Goal: Task Accomplishment & Management: Manage account settings

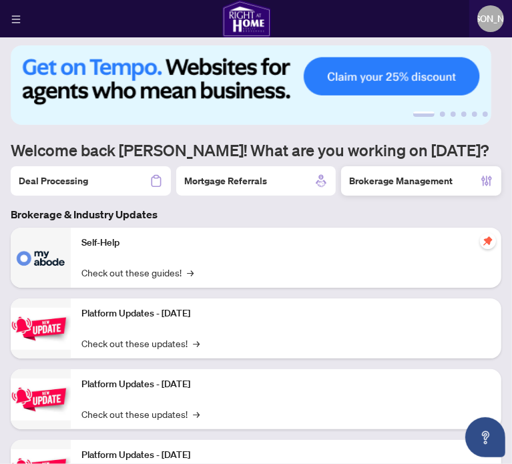
click at [390, 177] on h2 "Brokerage Management" at bounding box center [401, 180] width 104 height 13
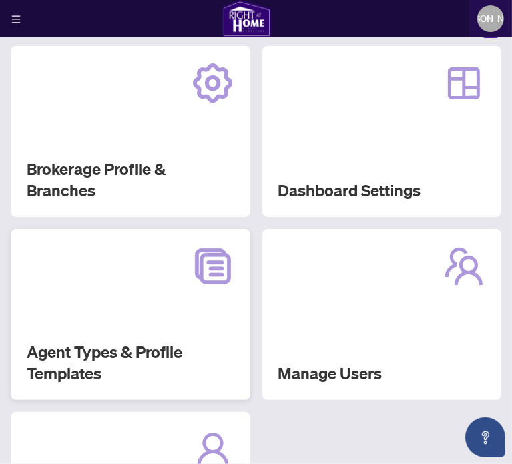
scroll to position [47, 0]
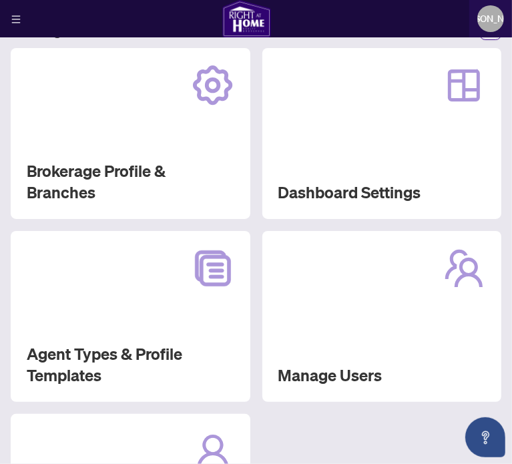
click at [110, 298] on div "Agent Types & Profile Templates" at bounding box center [131, 316] width 240 height 171
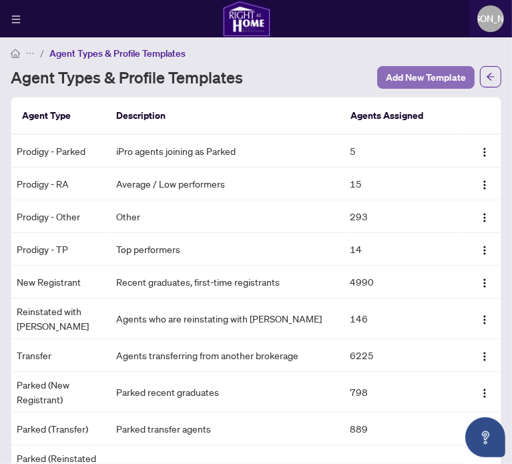
click at [412, 73] on span "Add New Template" at bounding box center [426, 77] width 80 height 21
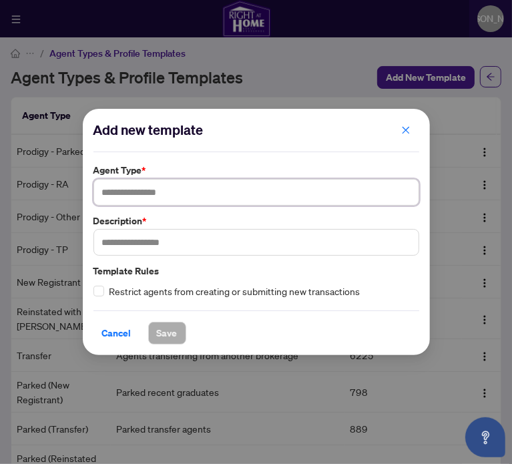
click at [246, 188] on input "text" at bounding box center [256, 192] width 326 height 27
type input "**********"
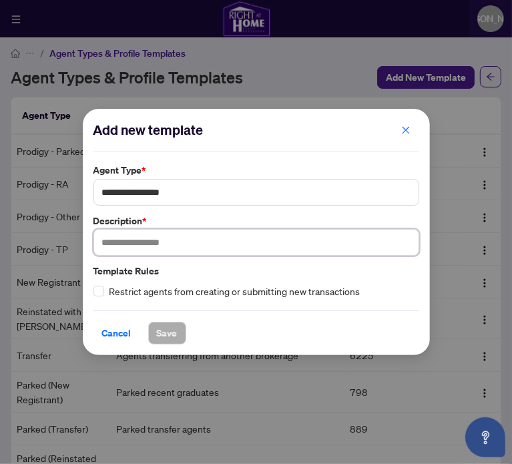
click at [234, 245] on input "text" at bounding box center [256, 242] width 326 height 27
type input "**********"
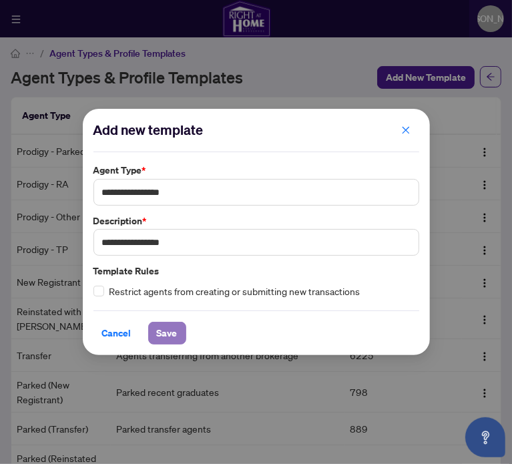
click at [160, 338] on span "Save" at bounding box center [167, 333] width 21 height 21
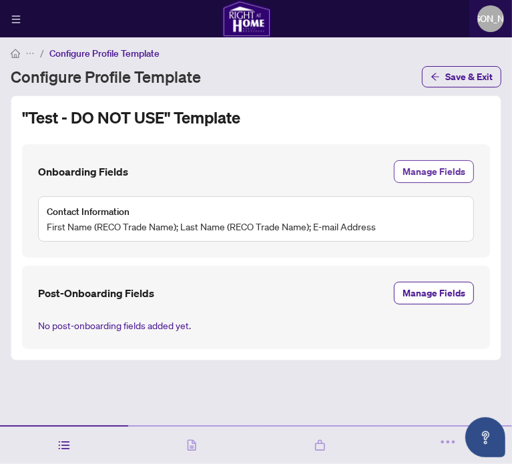
click at [432, 172] on span "Manage Fields" at bounding box center [434, 171] width 63 height 21
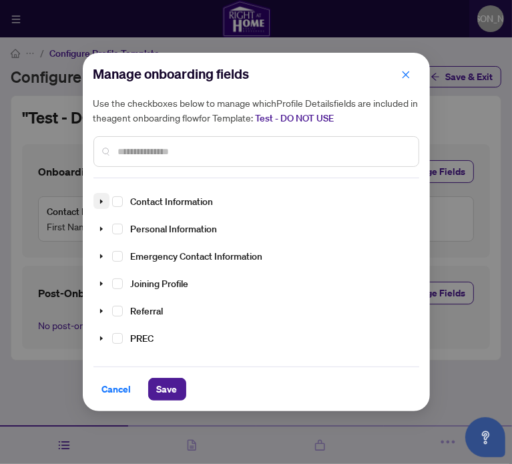
click at [98, 203] on icon "caret-down" at bounding box center [101, 201] width 7 height 7
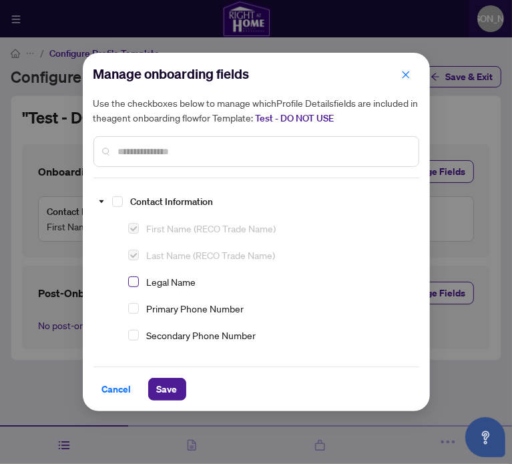
click at [132, 281] on span "Select Legal Name" at bounding box center [133, 281] width 11 height 11
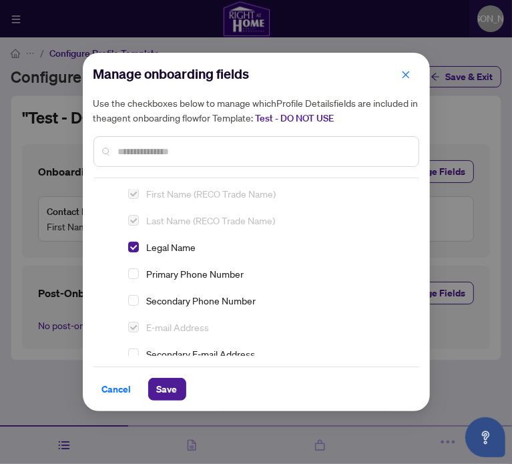
scroll to position [67, 0]
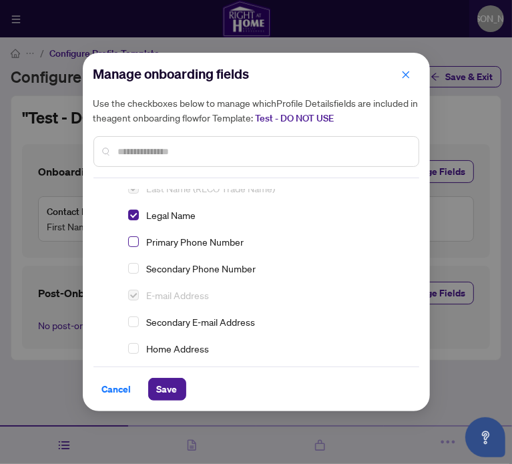
click at [132, 241] on span "Select Primary Phone Number" at bounding box center [133, 241] width 11 height 11
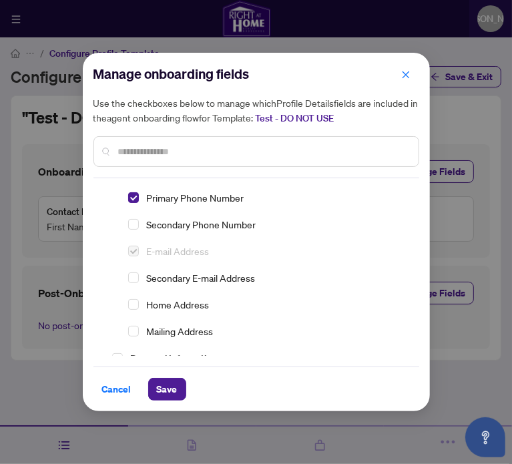
scroll to position [134, 0]
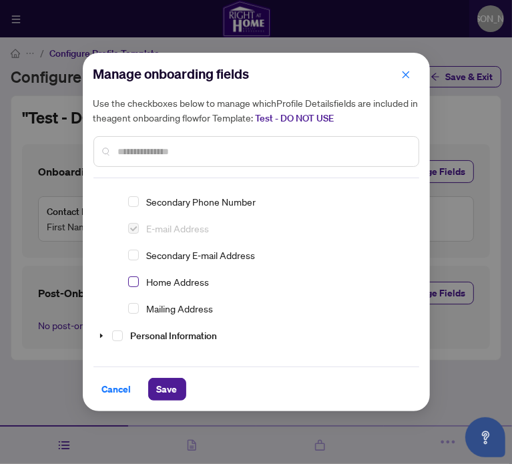
click at [132, 281] on span "Select Home Address" at bounding box center [133, 281] width 11 height 11
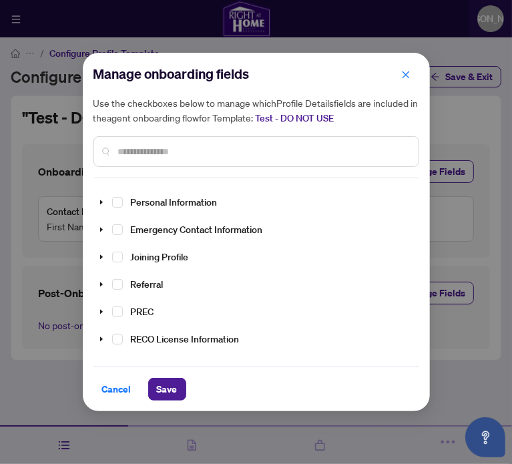
scroll to position [200, 0]
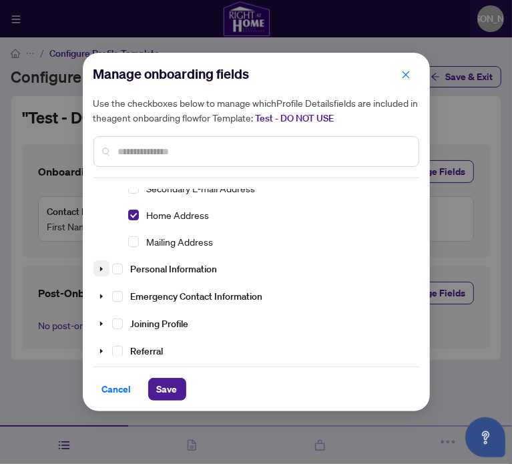
click at [102, 269] on icon "caret-down" at bounding box center [101, 269] width 7 height 7
click at [134, 296] on span "Select Date of Birth" at bounding box center [133, 295] width 11 height 11
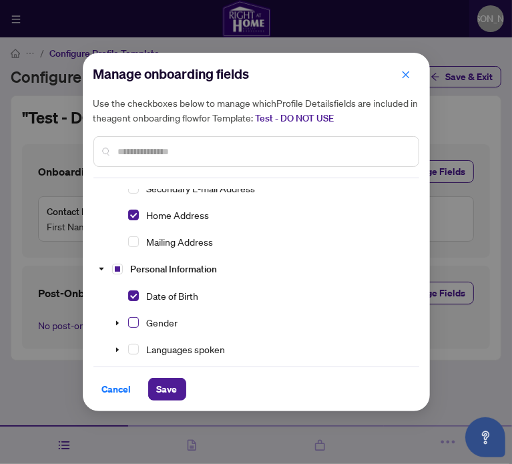
click at [133, 318] on span "Select Gender" at bounding box center [133, 322] width 11 height 11
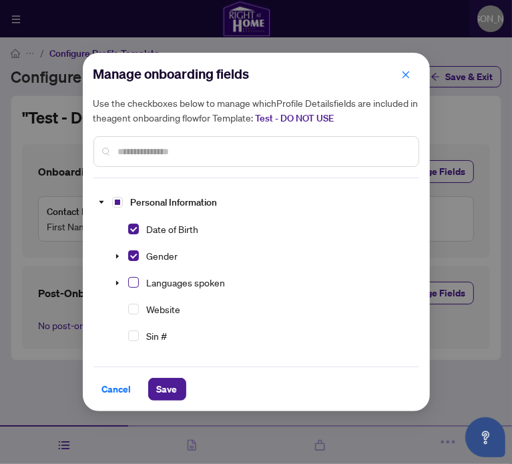
click at [134, 283] on span "Select Languages spoken" at bounding box center [133, 282] width 11 height 11
click at [136, 332] on span "Select Sin #" at bounding box center [133, 336] width 11 height 11
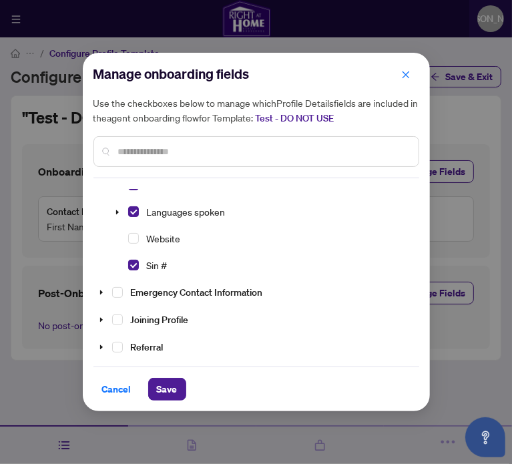
scroll to position [401, 0]
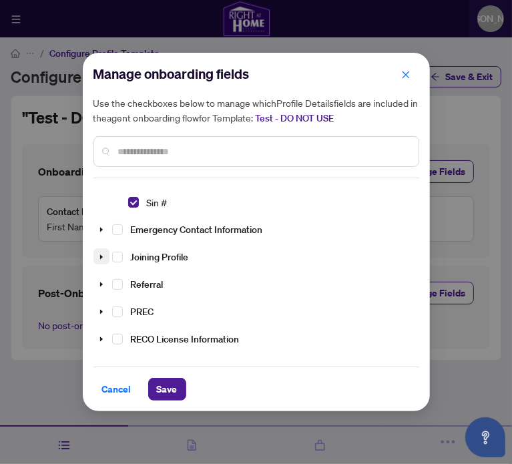
click at [99, 255] on icon "caret-down" at bounding box center [100, 257] width 3 height 5
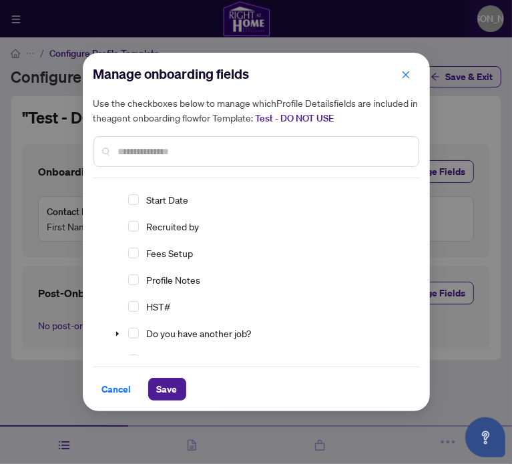
scroll to position [534, 0]
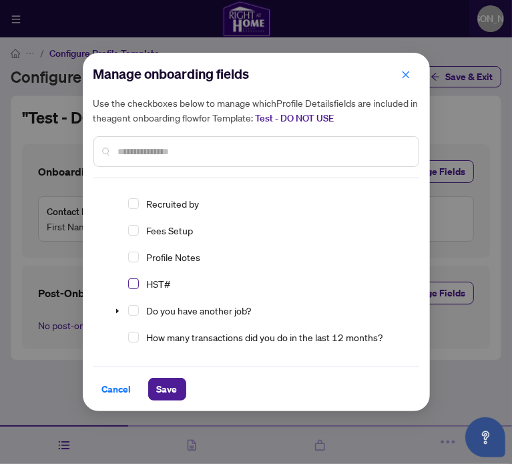
click at [134, 283] on span "Select HST#" at bounding box center [133, 283] width 11 height 11
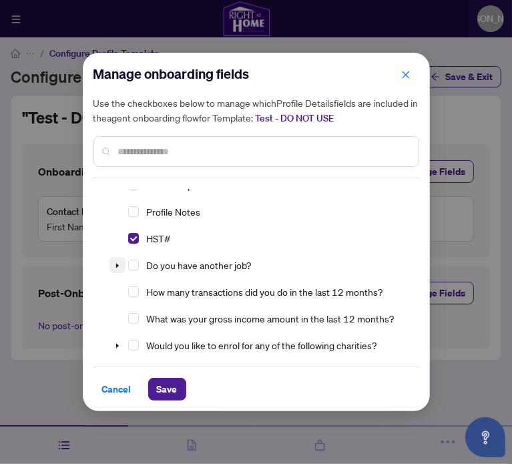
scroll to position [601, 0]
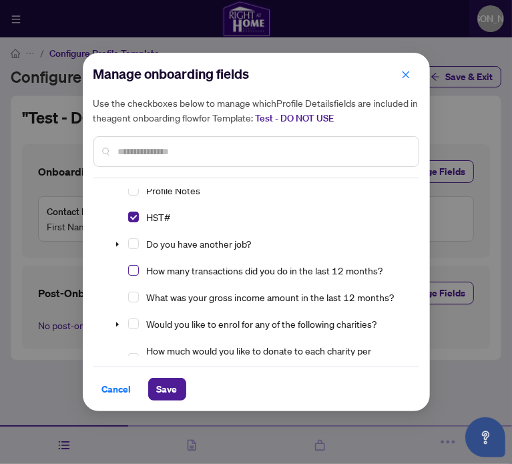
click at [133, 269] on span "Select How many transactions did you do in the last 12 months?" at bounding box center [133, 270] width 11 height 11
click at [133, 292] on span "Select What was your gross income amount in the last 12 months?" at bounding box center [133, 297] width 11 height 11
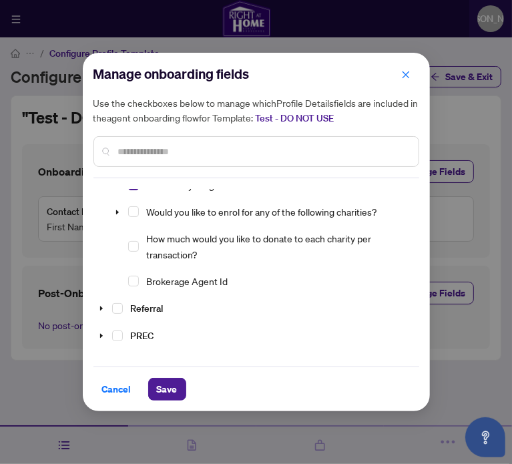
scroll to position [735, 0]
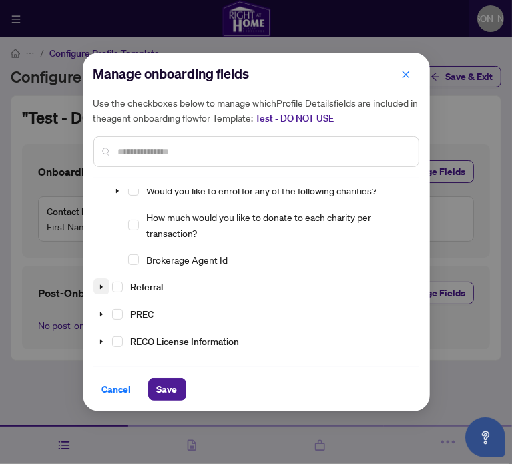
click at [101, 284] on icon "caret-down" at bounding box center [101, 287] width 7 height 7
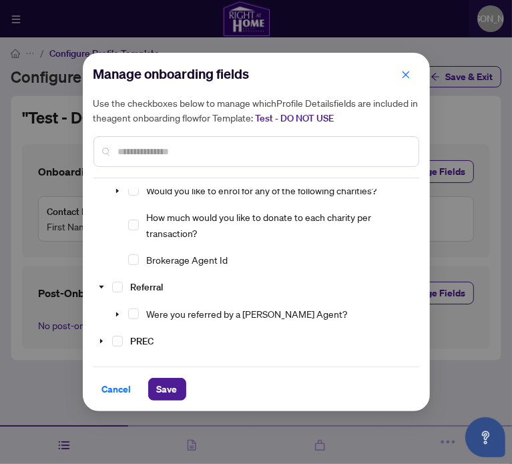
scroll to position [801, 0]
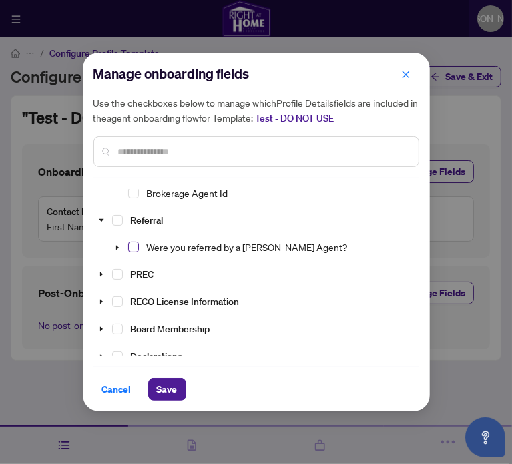
click at [134, 248] on span "Select Were you referred by a RAHR Agent?" at bounding box center [133, 247] width 11 height 11
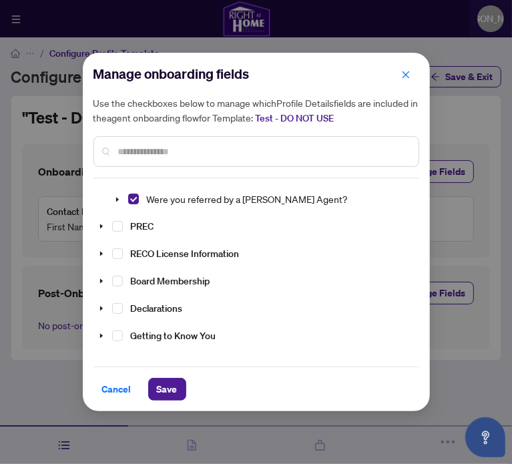
scroll to position [868, 0]
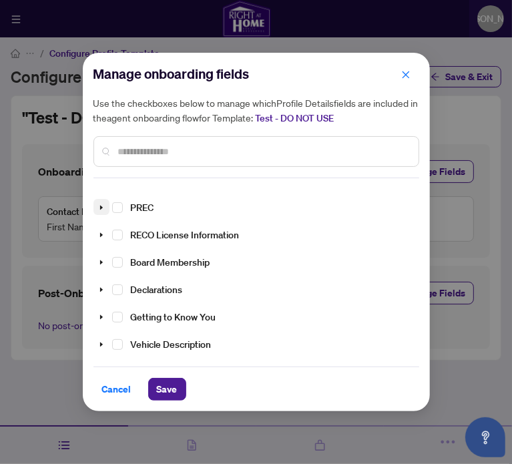
click at [102, 206] on icon "caret-down" at bounding box center [101, 207] width 7 height 7
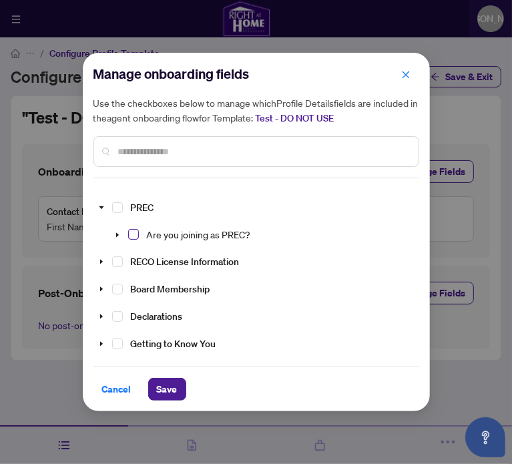
click at [129, 234] on span "Select Are you joining as PREC?" at bounding box center [133, 234] width 11 height 11
click at [102, 258] on icon "caret-down" at bounding box center [101, 261] width 7 height 7
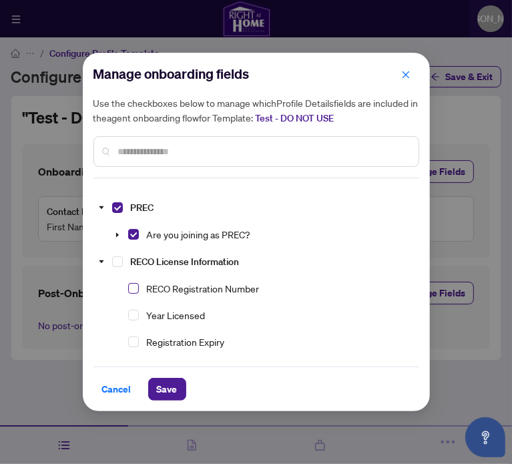
click at [131, 283] on span "Select RECO Registration Number" at bounding box center [133, 288] width 11 height 11
click at [134, 311] on span "Select Year Licensed" at bounding box center [133, 315] width 11 height 11
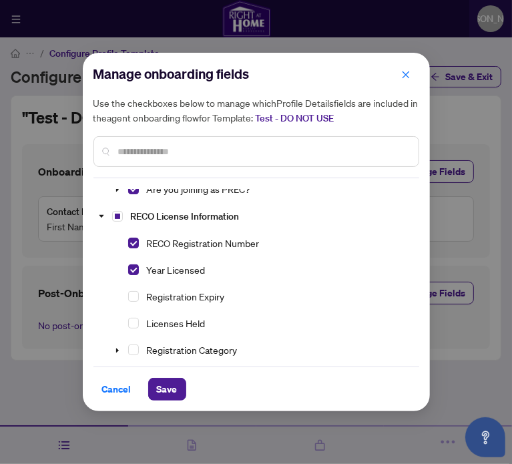
scroll to position [935, 0]
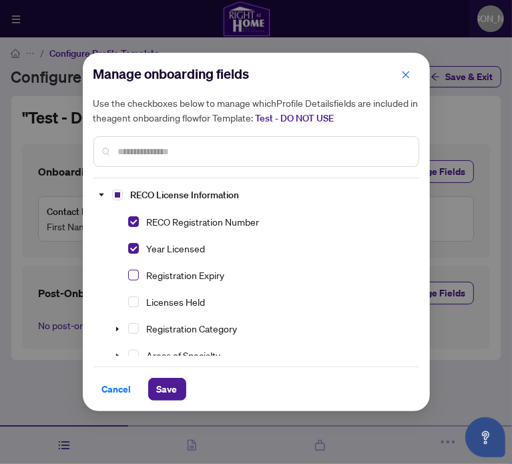
click at [134, 274] on span "Select Registration Expiry" at bounding box center [133, 275] width 11 height 11
click at [114, 328] on span at bounding box center [118, 329] width 16 height 16
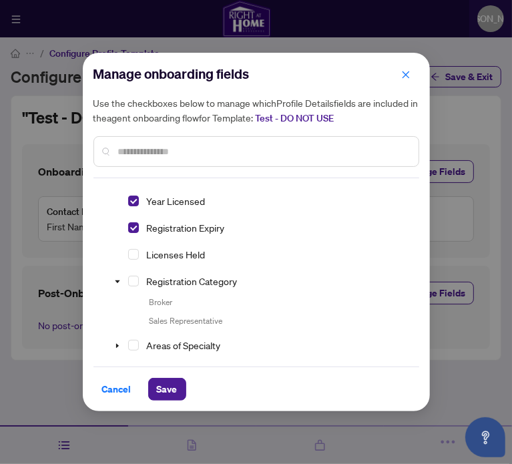
scroll to position [1002, 0]
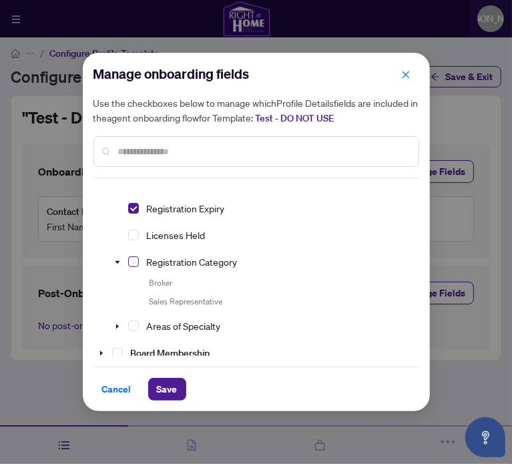
click at [134, 256] on span "Select Registration Category" at bounding box center [133, 261] width 11 height 11
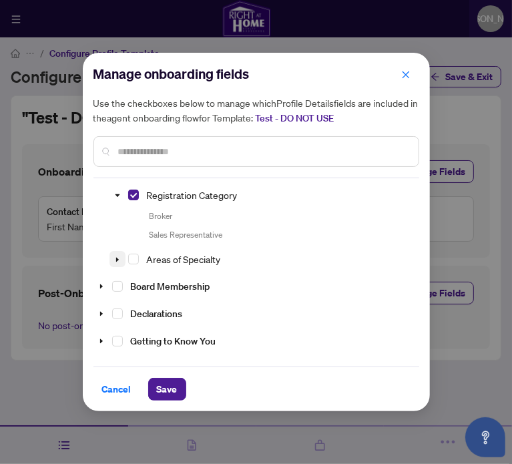
click at [121, 254] on span at bounding box center [118, 259] width 16 height 16
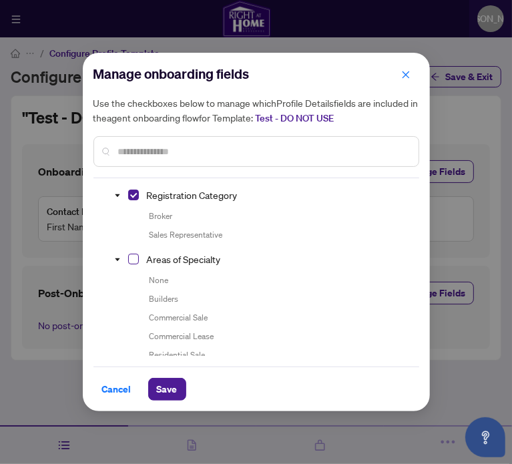
click at [136, 254] on span "Select Areas of Specialty" at bounding box center [133, 259] width 11 height 11
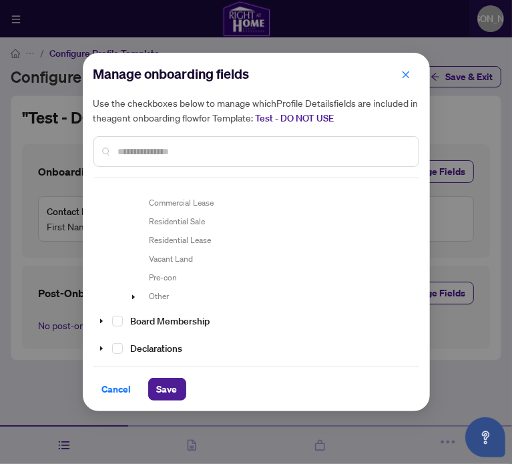
scroll to position [1269, 0]
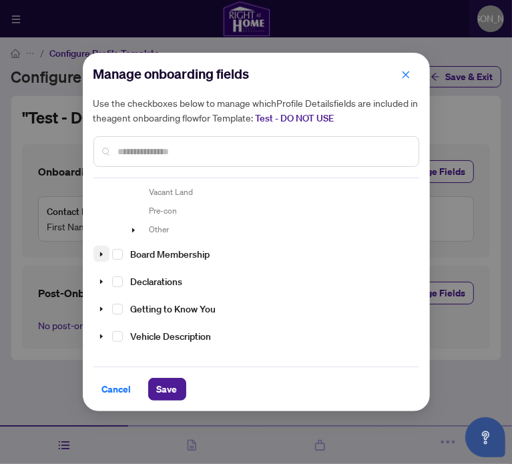
click at [100, 253] on span at bounding box center [101, 254] width 16 height 17
click at [134, 278] on span "Select Board Membership(s)" at bounding box center [133, 281] width 11 height 11
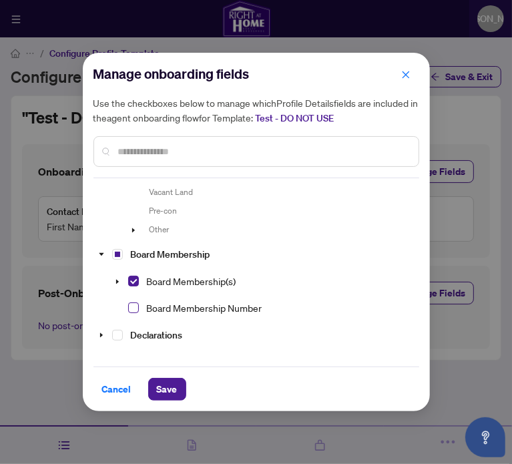
click at [135, 302] on span "Select Board Membership Number" at bounding box center [133, 307] width 11 height 11
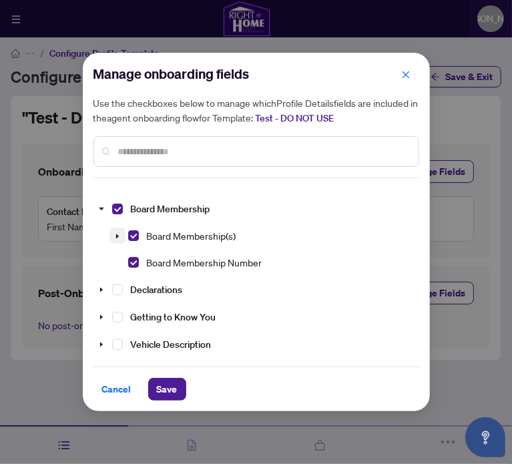
scroll to position [1335, 0]
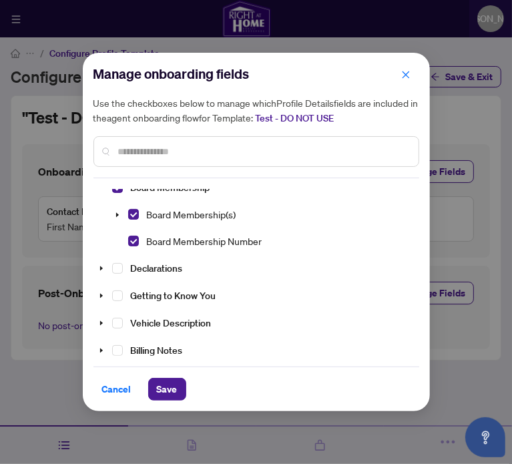
click at [123, 289] on div "Getting to Know You" at bounding box center [157, 295] width 128 height 25
click at [123, 290] on div "Getting to Know You" at bounding box center [157, 295] width 128 height 25
click at [120, 290] on span "Select Getting to Know You" at bounding box center [117, 295] width 11 height 11
click at [162, 387] on span "Save" at bounding box center [167, 389] width 21 height 21
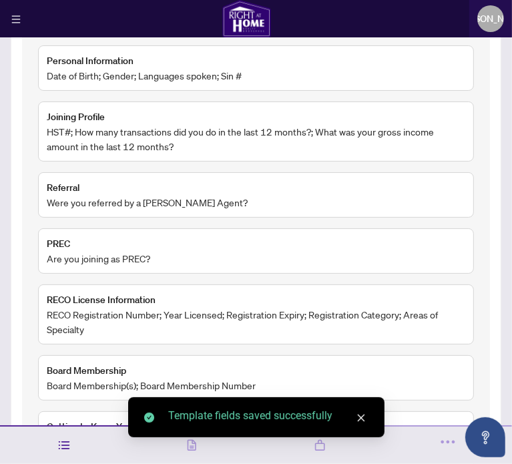
scroll to position [462, 0]
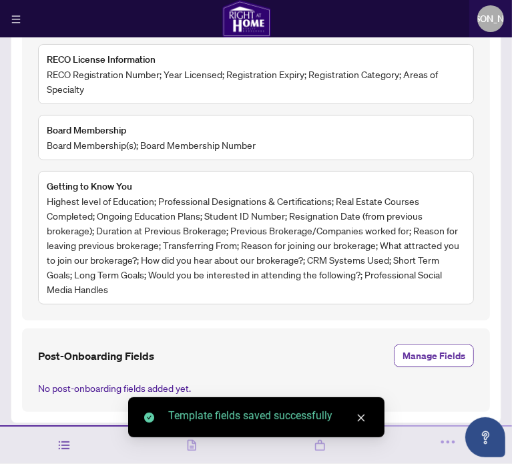
click at [403, 352] on span "Manage Fields" at bounding box center [434, 355] width 63 height 21
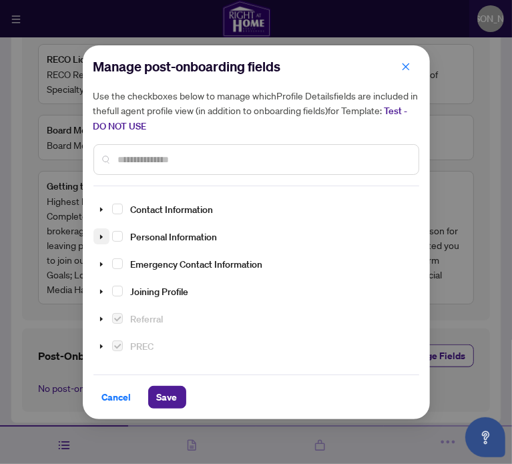
click at [106, 232] on span at bounding box center [101, 236] width 16 height 17
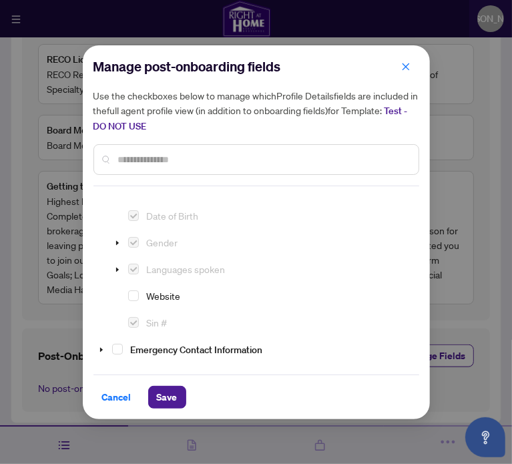
scroll to position [67, 0]
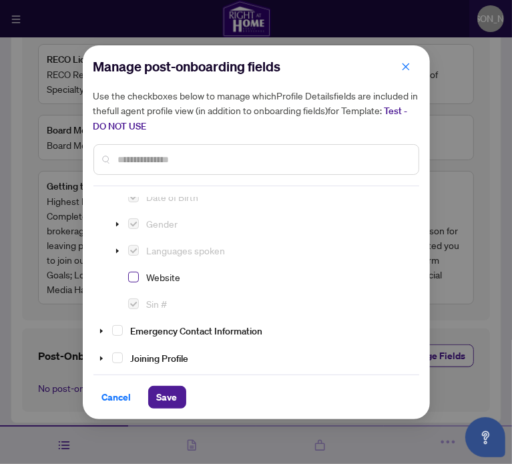
click at [132, 276] on span "Select Website" at bounding box center [133, 277] width 11 height 11
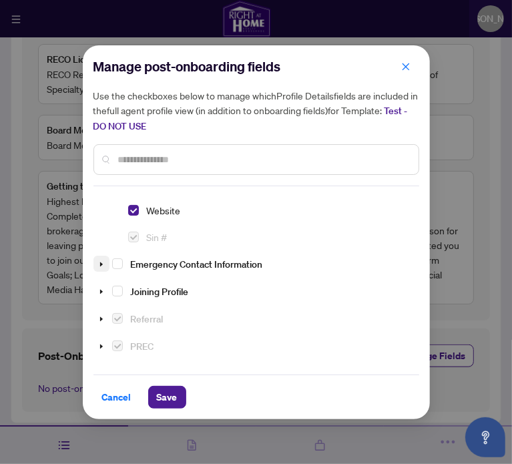
click at [101, 261] on icon "caret-down" at bounding box center [101, 264] width 7 height 7
click at [134, 290] on span "Select Full Name" at bounding box center [133, 291] width 11 height 11
click at [135, 316] on span "Select Primary Phone Number" at bounding box center [133, 318] width 11 height 11
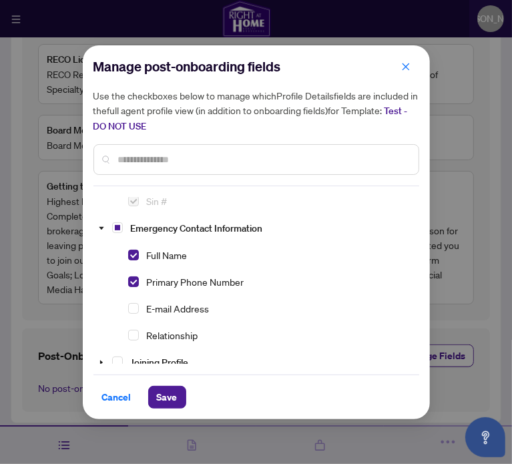
scroll to position [200, 0]
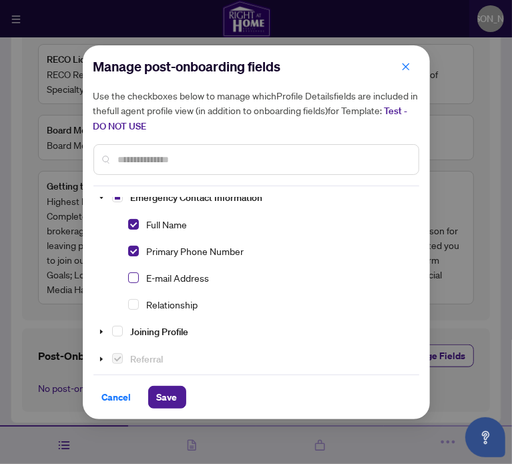
click at [133, 278] on span "Select E-mail Address" at bounding box center [133, 277] width 11 height 11
click at [135, 299] on span "Select Relationship" at bounding box center [133, 304] width 11 height 11
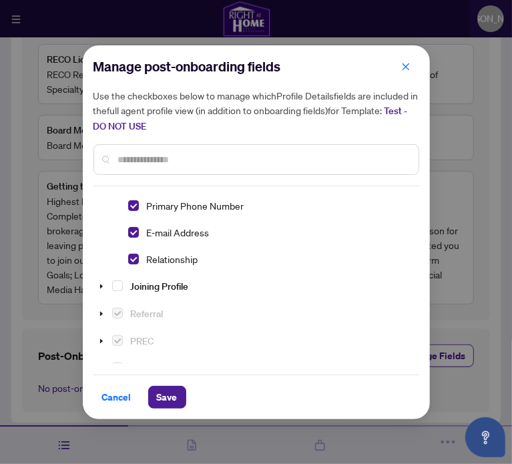
scroll to position [267, 0]
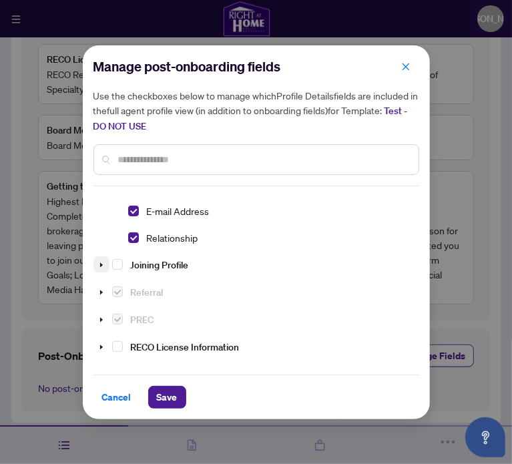
click at [102, 264] on icon "caret-down" at bounding box center [101, 265] width 7 height 7
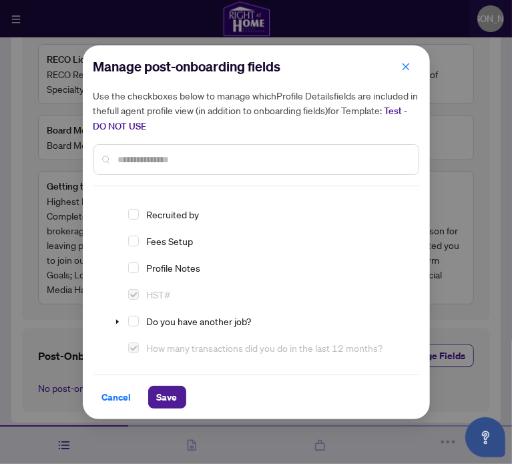
scroll to position [467, 0]
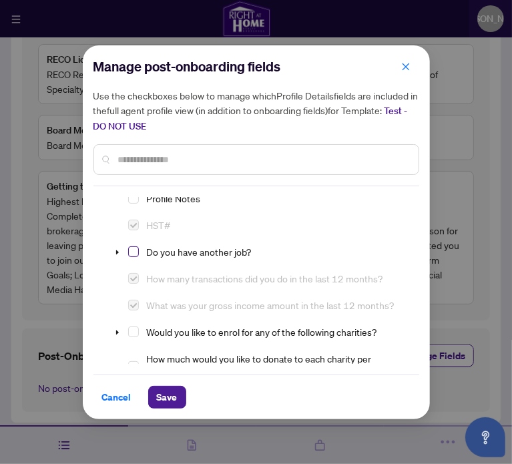
click at [135, 249] on span "Select Do you have another job?" at bounding box center [133, 251] width 11 height 11
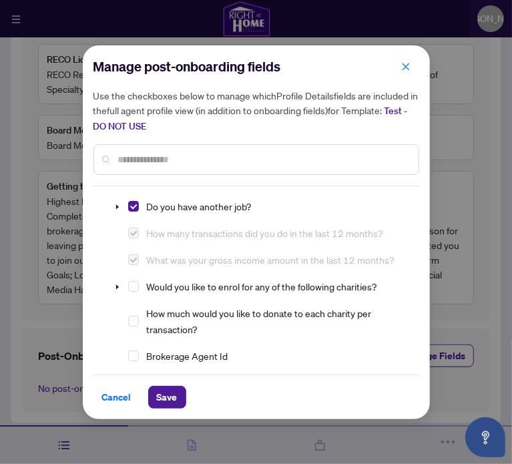
scroll to position [534, 0]
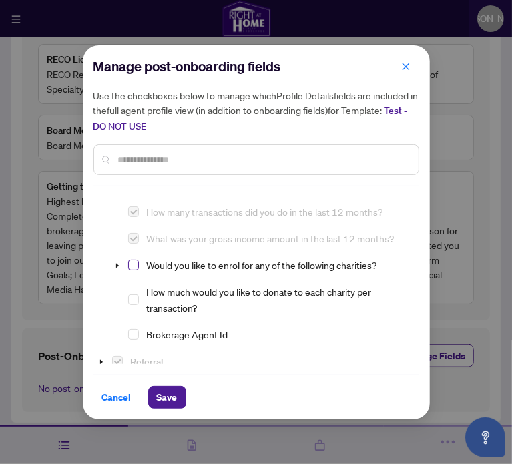
click at [131, 260] on span "Select Would you like to enrol for any of the following charities?" at bounding box center [133, 265] width 11 height 11
click at [136, 294] on span "Select How much would you like to donate to each charity per transaction?" at bounding box center [133, 299] width 11 height 11
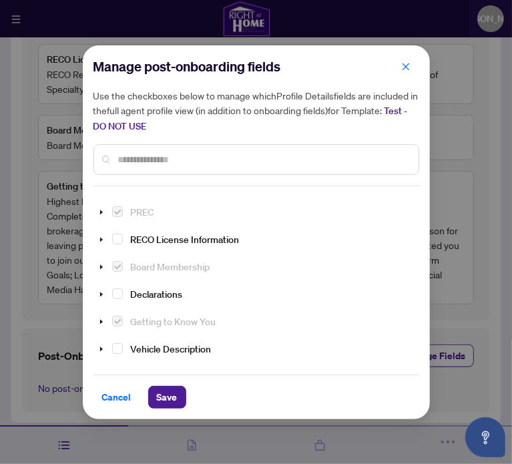
scroll to position [735, 0]
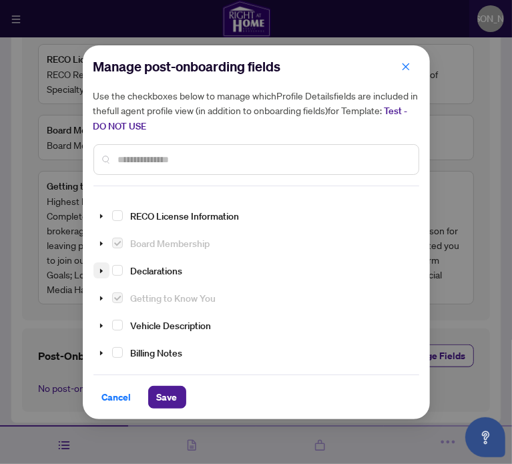
click at [103, 262] on span at bounding box center [101, 270] width 16 height 17
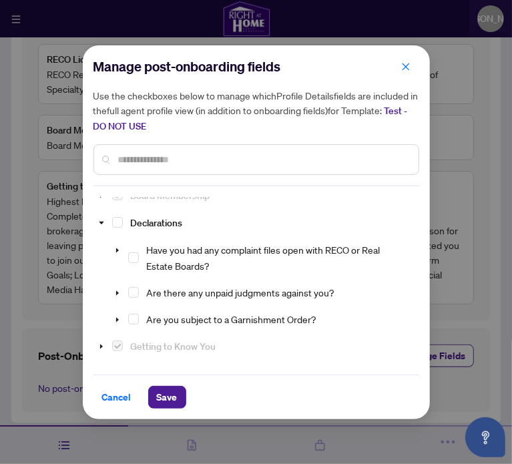
scroll to position [801, 0]
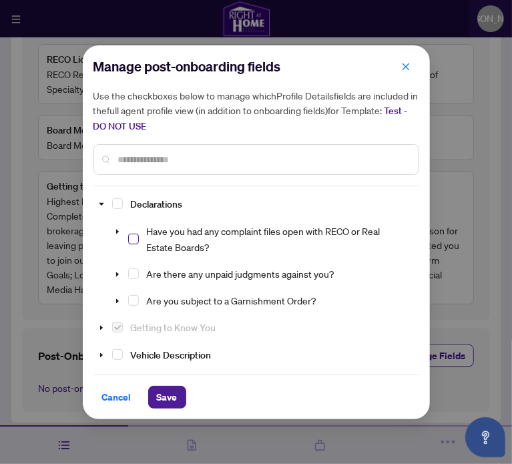
click at [134, 234] on span "Select Have you had any complaint files open with RECO or Real Estate Boards?" at bounding box center [133, 239] width 11 height 11
click at [134, 268] on span "Select Are there any unpaid judgments against you?" at bounding box center [133, 273] width 11 height 11
click at [134, 295] on span "Select Are you subject to a Garnishment Order?" at bounding box center [133, 300] width 11 height 11
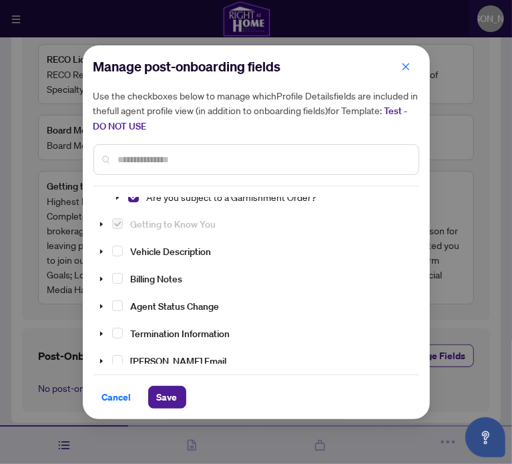
scroll to position [906, 0]
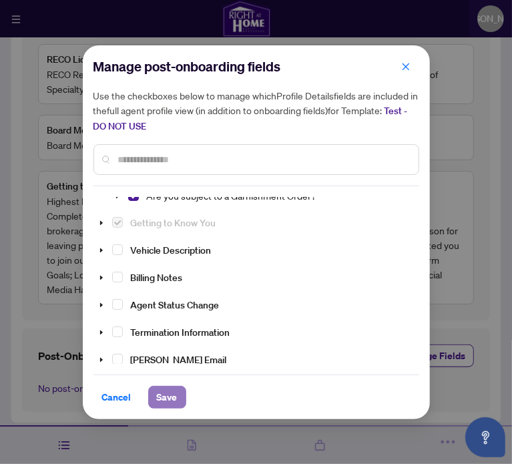
click at [172, 389] on span "Save" at bounding box center [167, 397] width 21 height 21
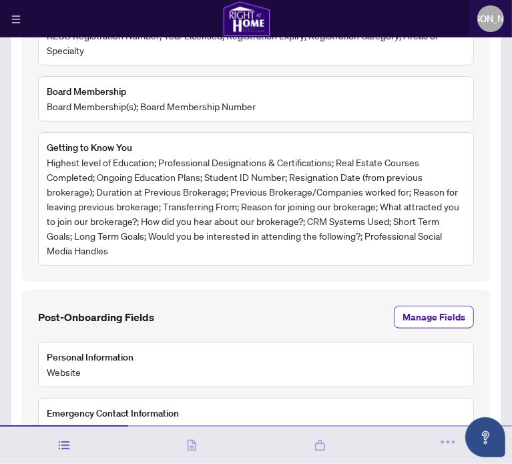
scroll to position [688, 0]
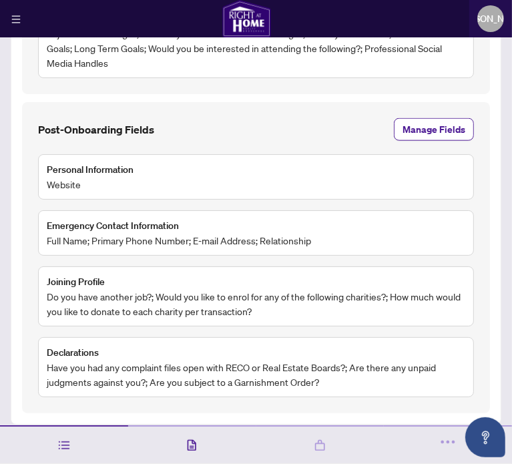
click at [208, 446] on div "Documents (Visible to Agent)" at bounding box center [192, 444] width 128 height 39
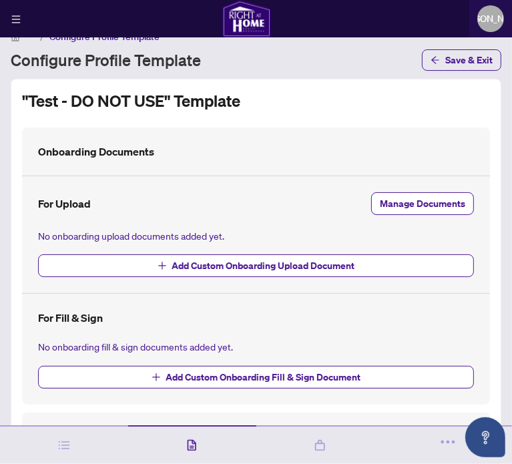
scroll to position [5, 0]
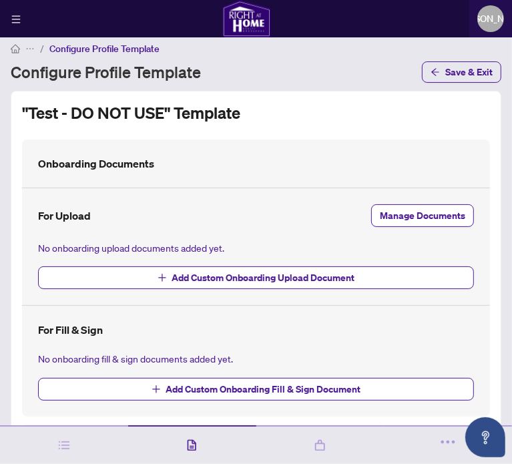
click at [401, 229] on div "For Upload Manage Documents No onboarding upload documents added yet. Add Custo…" at bounding box center [256, 246] width 436 height 85
click at [401, 221] on span "Manage Documents" at bounding box center [422, 215] width 85 height 21
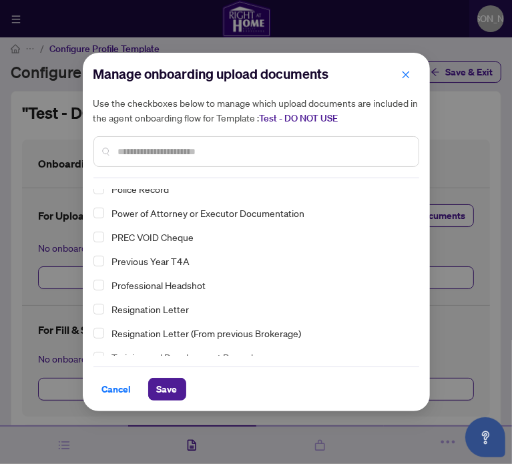
scroll to position [260, 0]
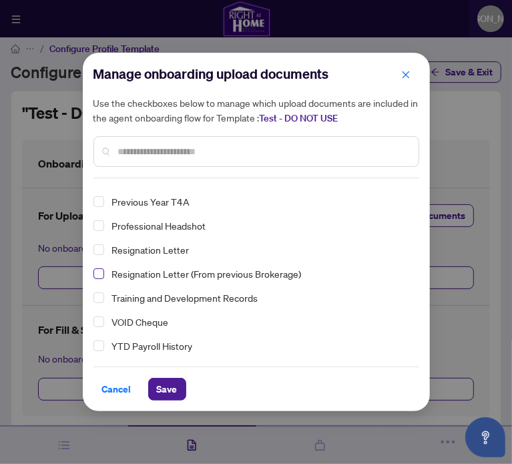
click at [98, 274] on span "Select Resignation Letter (From previous Brokerage)" at bounding box center [98, 273] width 11 height 11
click at [98, 320] on span "Select VOID Cheque" at bounding box center [98, 322] width 11 height 11
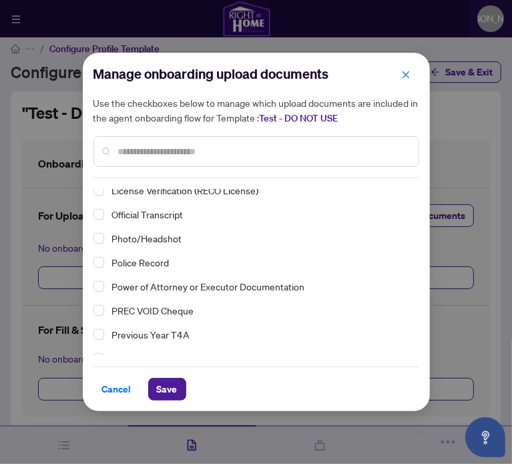
scroll to position [60, 0]
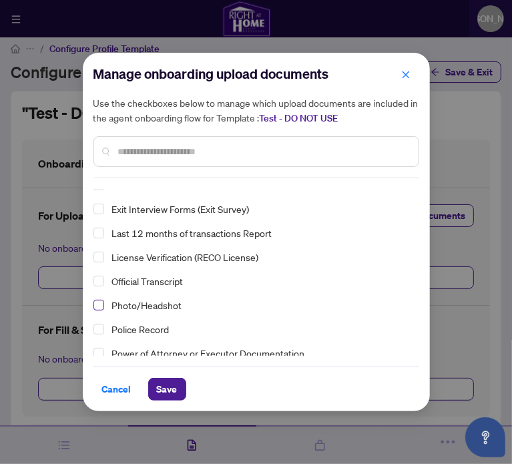
click at [101, 304] on span "Select Photo/Headshot" at bounding box center [98, 305] width 11 height 11
click at [99, 232] on span "Select Last 12 months of transactions Report" at bounding box center [98, 233] width 11 height 11
click at [170, 387] on span "Save" at bounding box center [167, 389] width 21 height 21
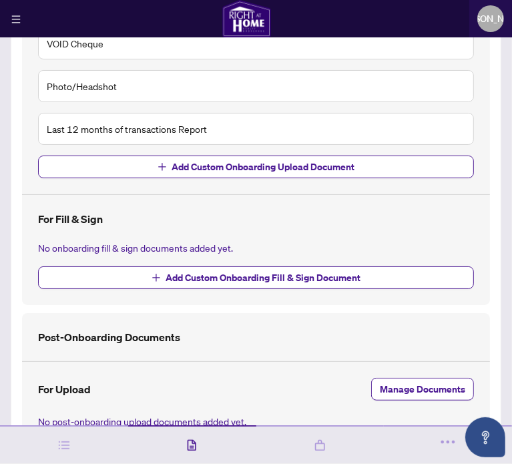
scroll to position [238, 0]
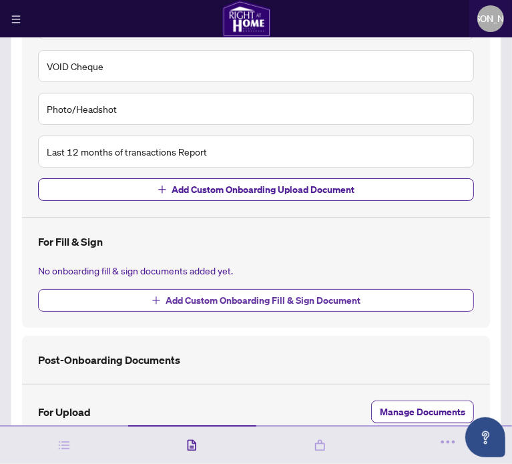
click at [254, 302] on span "Add Custom Onboarding Fill & Sign Document" at bounding box center [263, 300] width 195 height 21
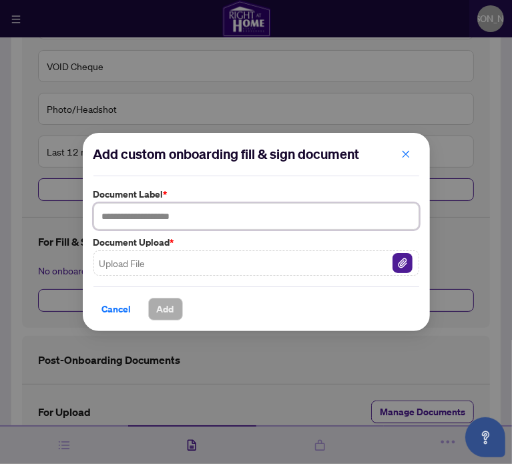
click at [343, 215] on input "text" at bounding box center [256, 216] width 326 height 27
type input "***"
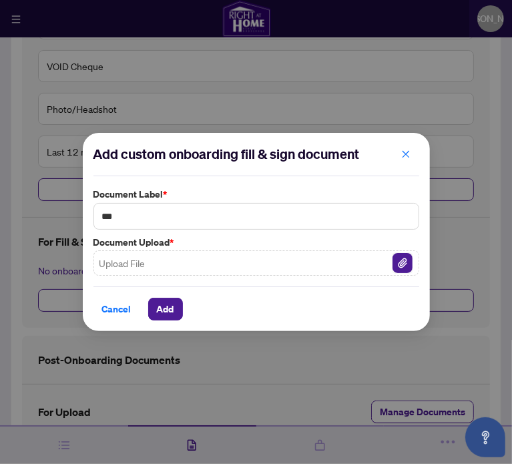
click at [393, 263] on img "button" at bounding box center [403, 263] width 20 height 20
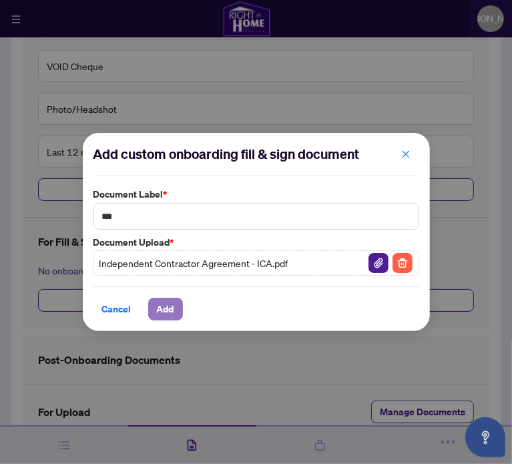
click at [166, 306] on span "Add" at bounding box center [165, 308] width 17 height 21
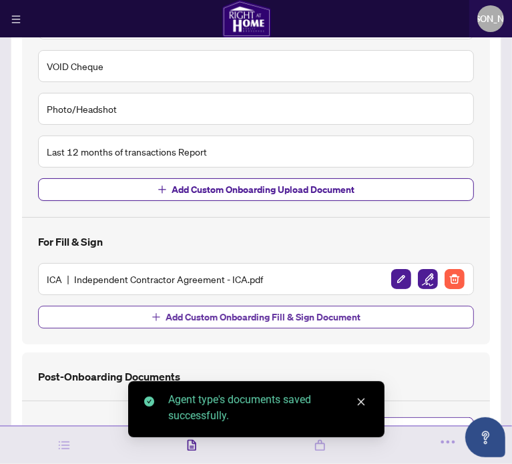
click at [178, 320] on span "Add Custom Onboarding Fill & Sign Document" at bounding box center [263, 316] width 195 height 21
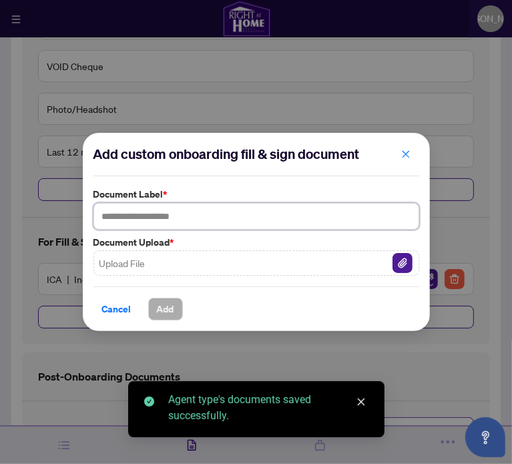
click at [180, 217] on input "text" at bounding box center [256, 216] width 326 height 27
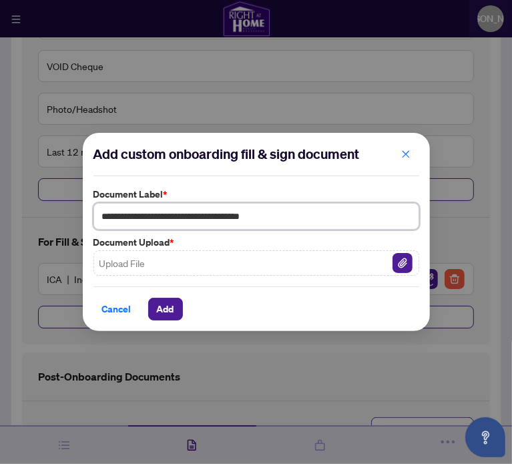
type input "**********"
click at [140, 256] on span "Upload File" at bounding box center [122, 263] width 46 height 15
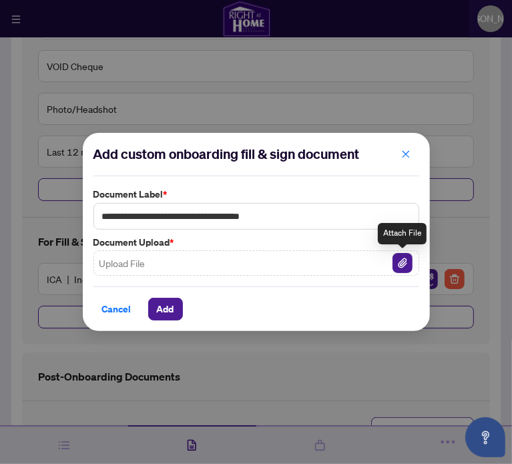
click at [399, 264] on img "button" at bounding box center [403, 263] width 20 height 20
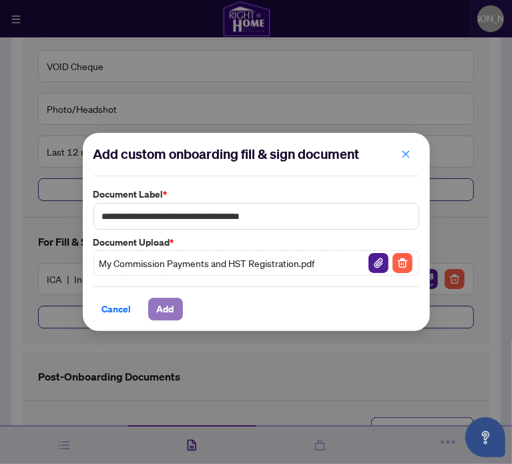
click at [167, 310] on span "Add" at bounding box center [165, 308] width 17 height 21
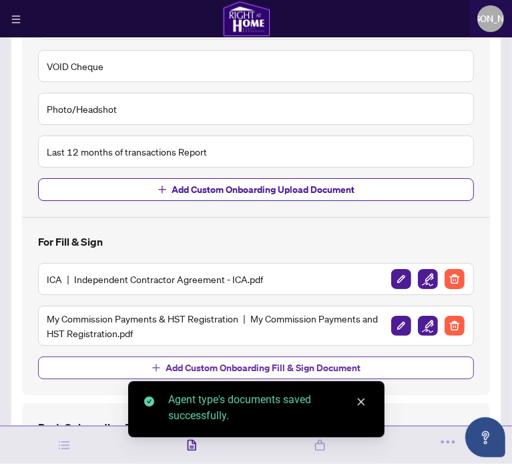
click at [218, 371] on span "Add Custom Onboarding Fill & Sign Document" at bounding box center [263, 367] width 195 height 21
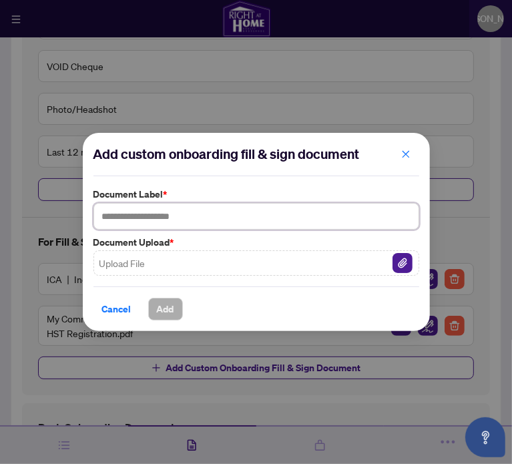
click at [186, 215] on input "text" at bounding box center [256, 216] width 326 height 27
type input "**********"
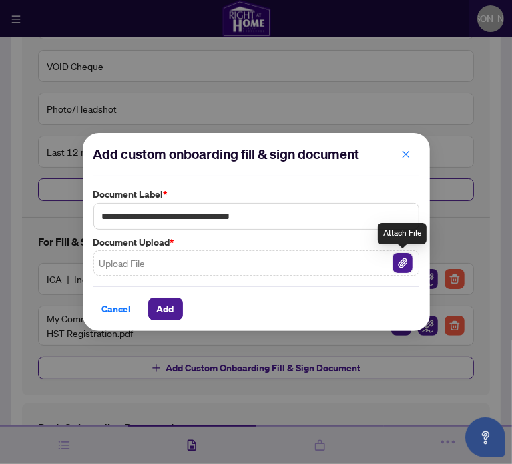
click at [403, 255] on img "button" at bounding box center [403, 263] width 20 height 20
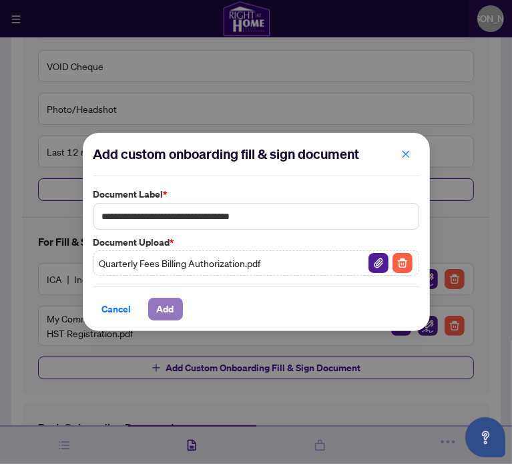
click at [170, 303] on span "Add" at bounding box center [165, 308] width 17 height 21
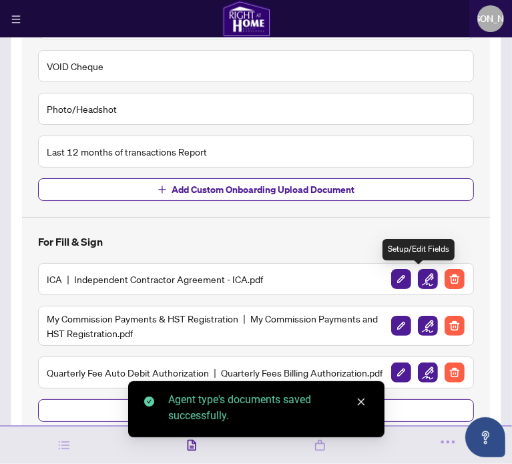
click at [425, 277] on img "button" at bounding box center [428, 279] width 20 height 20
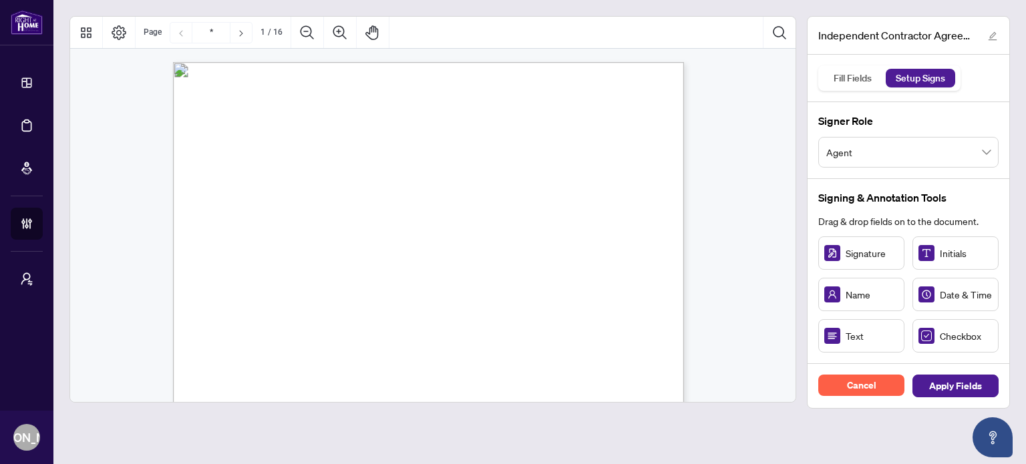
scroll to position [67, 0]
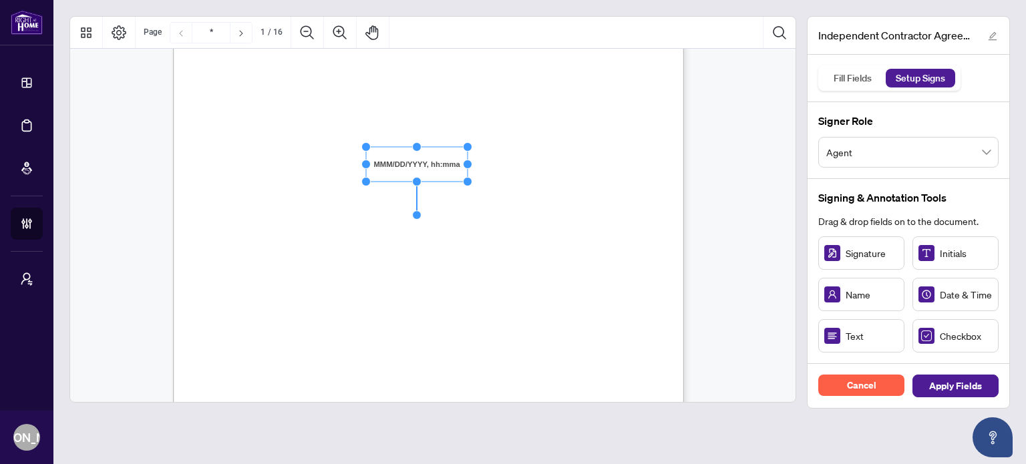
click at [511, 217] on span "[STREET_ADDRESS][PERSON_NAME] (the “Brokerage” or “[PERSON_NAME]”)" at bounding box center [386, 219] width 304 height 12
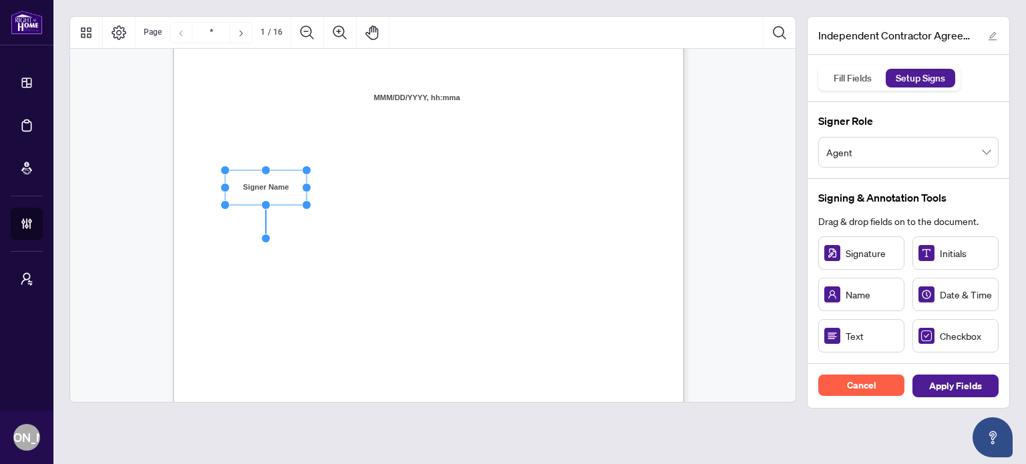
drag, startPoint x: 484, startPoint y: 270, endPoint x: 730, endPoint y: 250, distance: 246.5
click at [486, 270] on span "Council of Ontario (RECO) (the “Broker Authority”), owns and or operates the De…" at bounding box center [403, 276] width 338 height 12
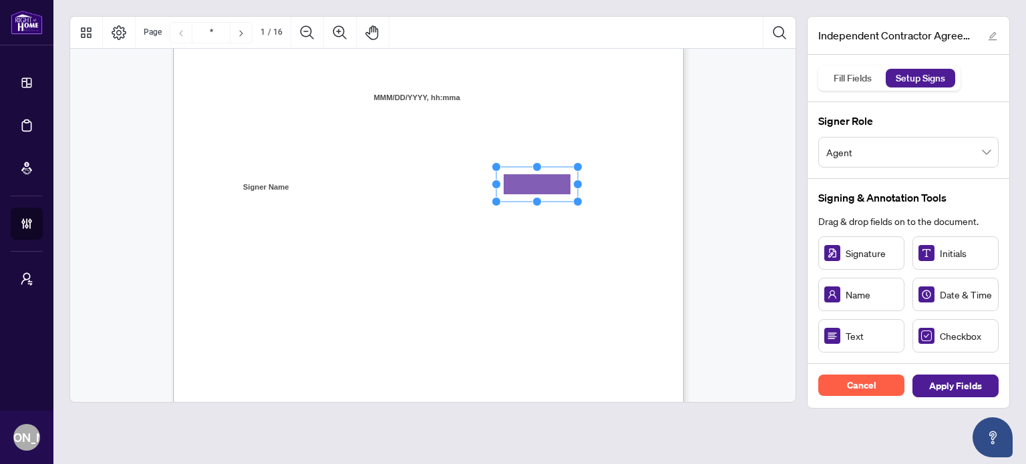
drag, startPoint x: 554, startPoint y: 180, endPoint x: 546, endPoint y: 189, distance: 12.3
drag, startPoint x: 576, startPoint y: 185, endPoint x: 626, endPoint y: 190, distance: 49.7
click at [511, 190] on icon "Resize, Top Resize, Top, Right Resize, Right Resize, Bottom, Right Resize, Bott…" at bounding box center [561, 184] width 140 height 44
click at [511, 262] on span "[PERSON_NAME] is registered as a real estate brokerage and licensed through the…" at bounding box center [442, 263] width 329 height 12
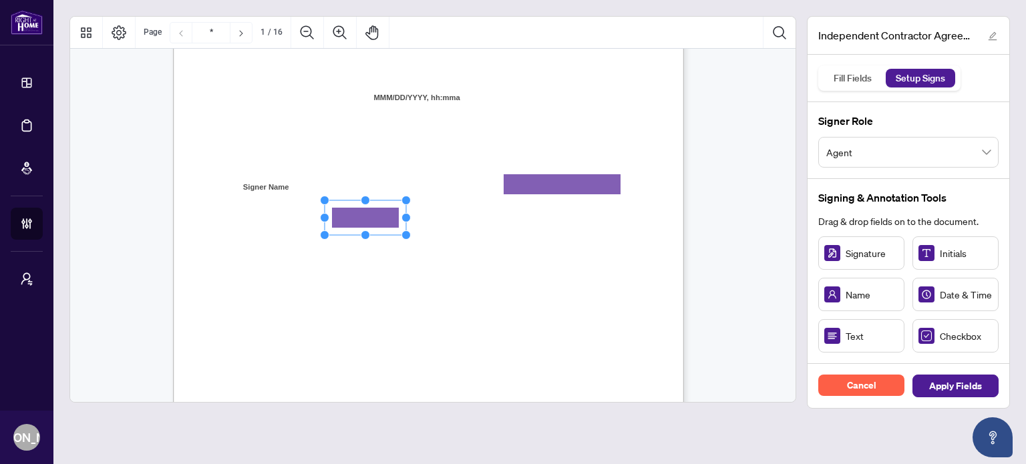
drag, startPoint x: 860, startPoint y: 339, endPoint x: 369, endPoint y: 216, distance: 506.6
click at [366, 203] on circle "Resize, Top" at bounding box center [365, 203] width 9 height 9
drag, startPoint x: 407, startPoint y: 218, endPoint x: 476, endPoint y: 211, distance: 69.1
click at [476, 211] on div "INDEPENDENT CONTRACTOR AGREEMENT THIS AGREEMENT is made as of (the “Effective D…" at bounding box center [428, 259] width 511 height 661
drag, startPoint x: 494, startPoint y: 284, endPoint x: 453, endPoint y: 267, distance: 44.0
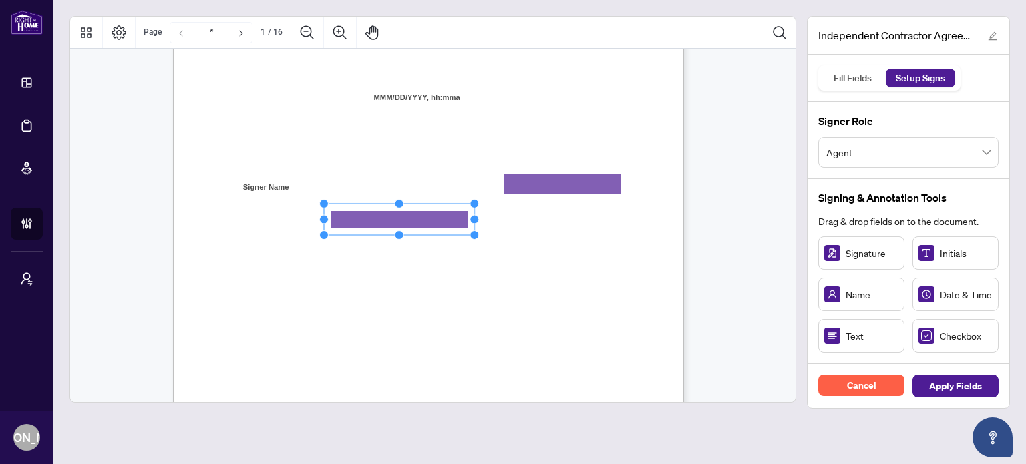
click at [493, 284] on span "facilities, and equipment required to conduct a real estate brokerage busines" at bounding box center [383, 289] width 301 height 12
click at [433, 298] on div "INDEPENDENT CONTRACTOR AGREEMENT THIS AGREEMENT is made as of (the “Effective D…" at bounding box center [492, 342] width 638 height 827
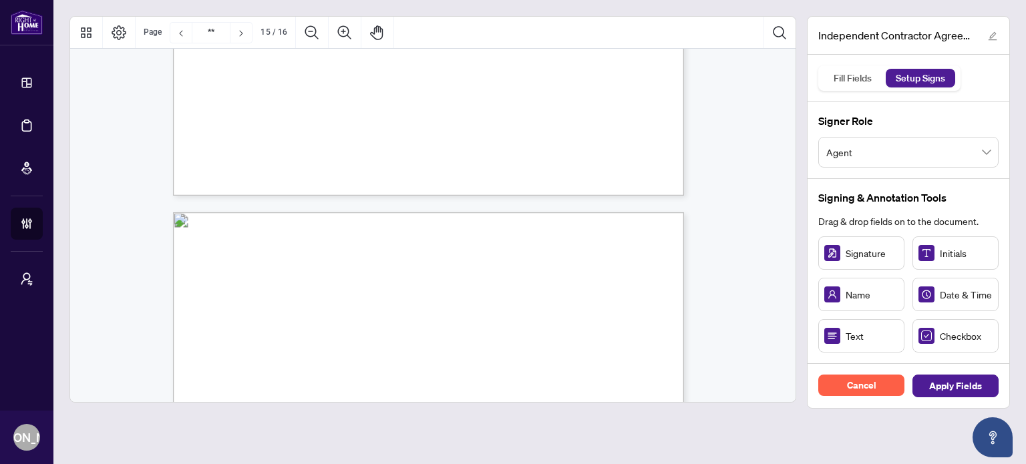
type input "**"
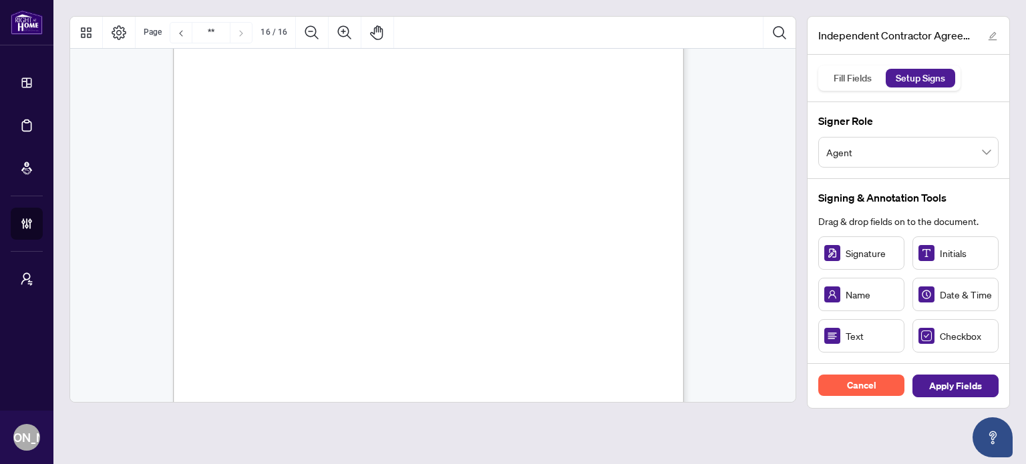
scroll to position [10150, 0]
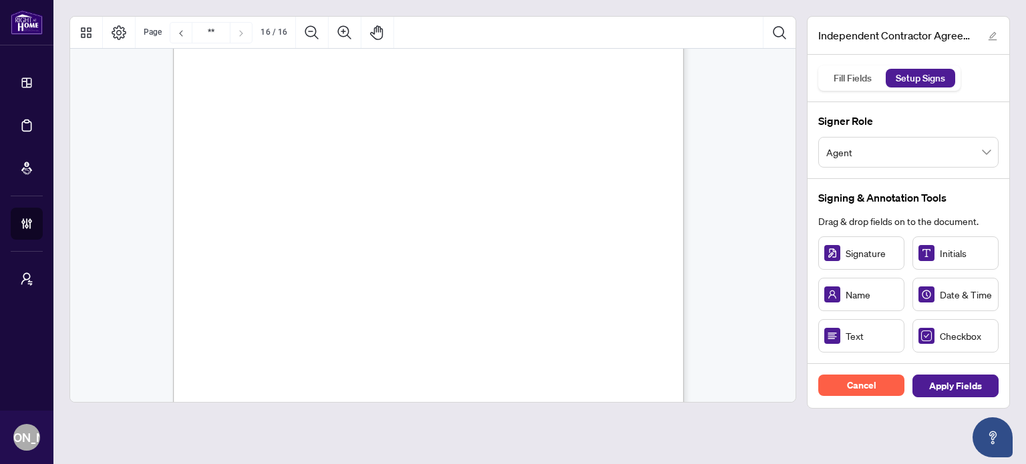
scroll to position [10216, 0]
drag, startPoint x: 485, startPoint y: 253, endPoint x: 646, endPoint y: 270, distance: 162.5
click at [256, 254] on span "Name:" at bounding box center [245, 252] width 23 height 12
drag, startPoint x: 847, startPoint y: 251, endPoint x: 507, endPoint y: 172, distance: 348.4
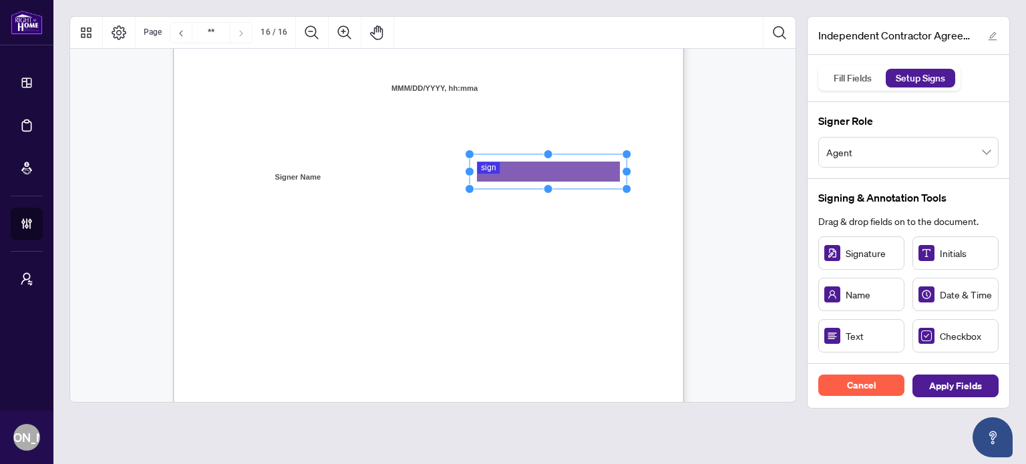
drag, startPoint x: 534, startPoint y: 170, endPoint x: 632, endPoint y: 174, distance: 98.2
click at [511, 174] on div "IN WITNESS WHEREOF, the parties hereto, having read and understood the entire A…" at bounding box center [428, 342] width 511 height 661
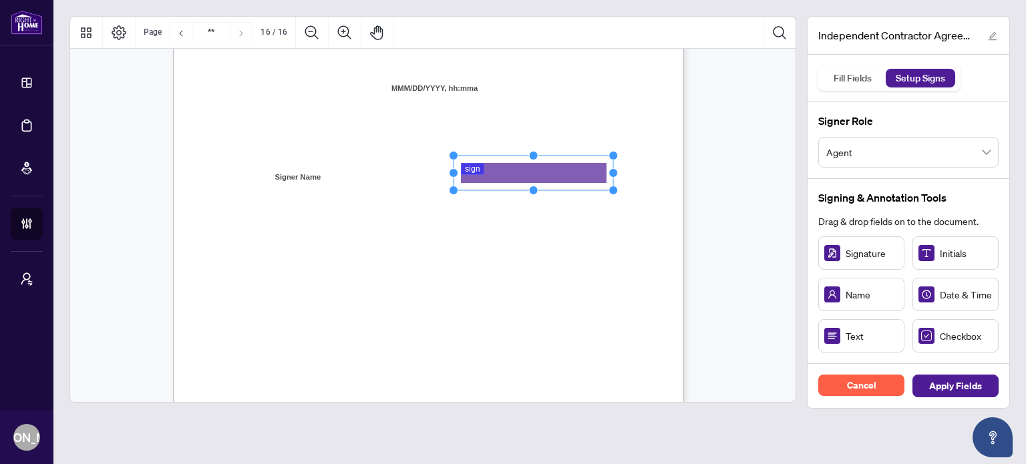
drag, startPoint x: 590, startPoint y: 172, endPoint x: 576, endPoint y: 173, distance: 14.7
click at [511, 173] on rect "Page 16" at bounding box center [533, 173] width 160 height 35
click at [511, 236] on div "IN WITNESS WHEREOF, the parties hereto, having read and understood the entire A…" at bounding box center [492, 425] width 638 height 827
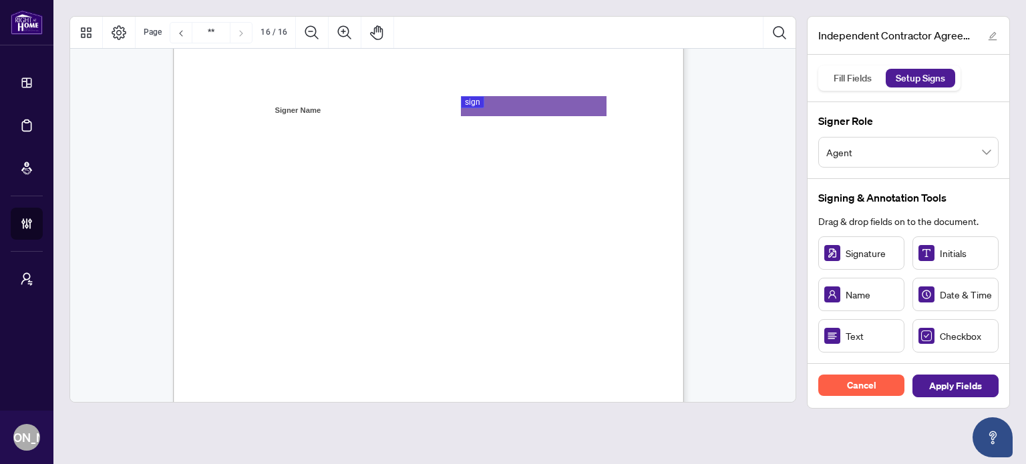
scroll to position [10500, 0]
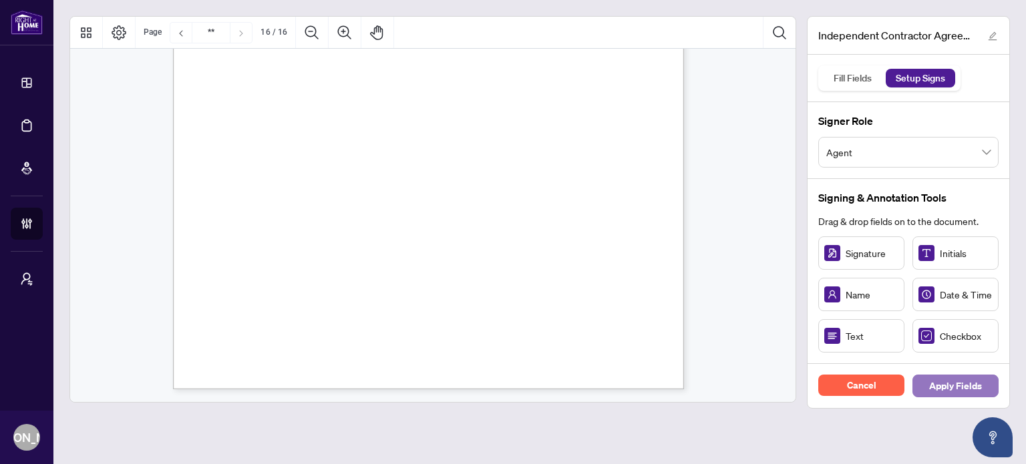
click at [511, 381] on span "Apply Fields" at bounding box center [955, 385] width 53 height 21
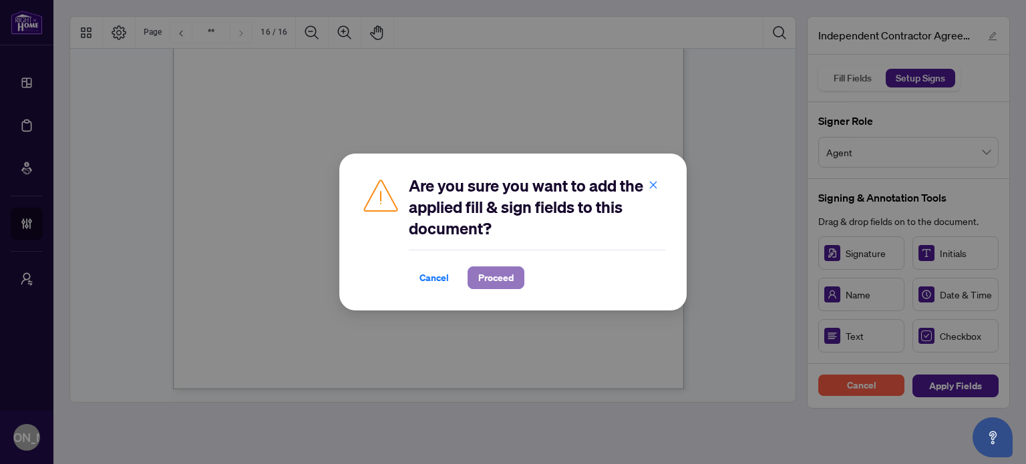
click at [500, 288] on span "Proceed" at bounding box center [495, 277] width 35 height 21
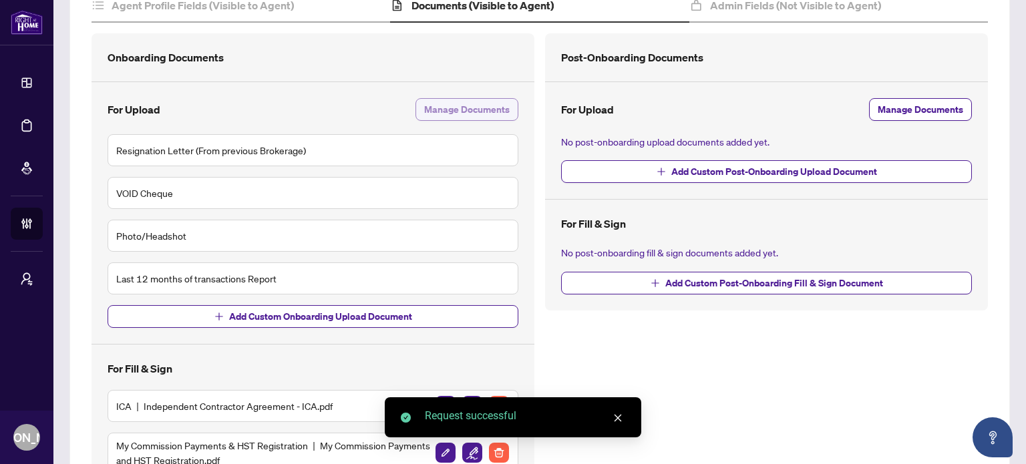
scroll to position [331, 0]
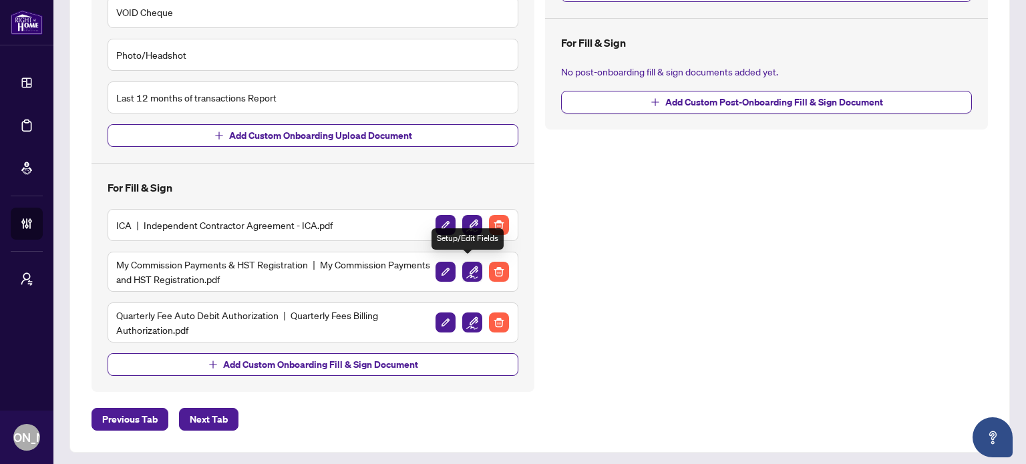
click at [470, 268] on img "button" at bounding box center [472, 272] width 20 height 20
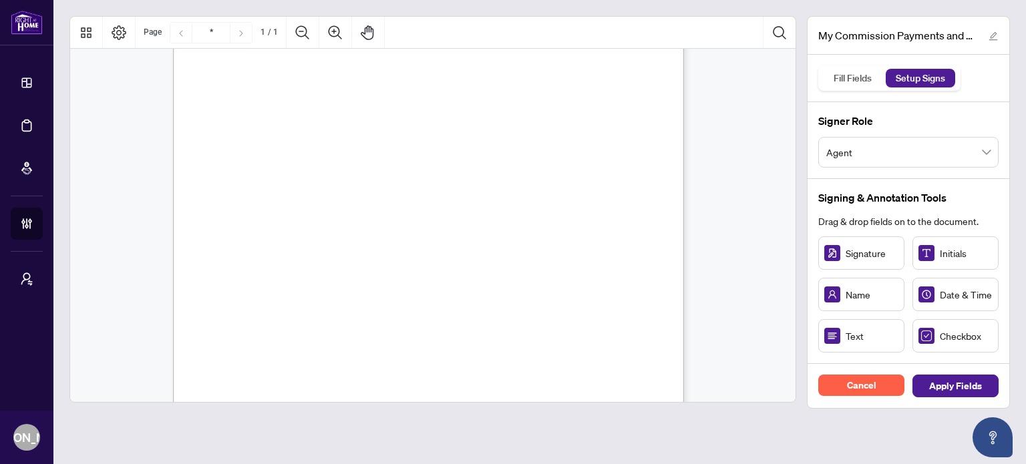
scroll to position [134, 0]
drag, startPoint x: 871, startPoint y: 336, endPoint x: 396, endPoint y: 132, distance: 516.6
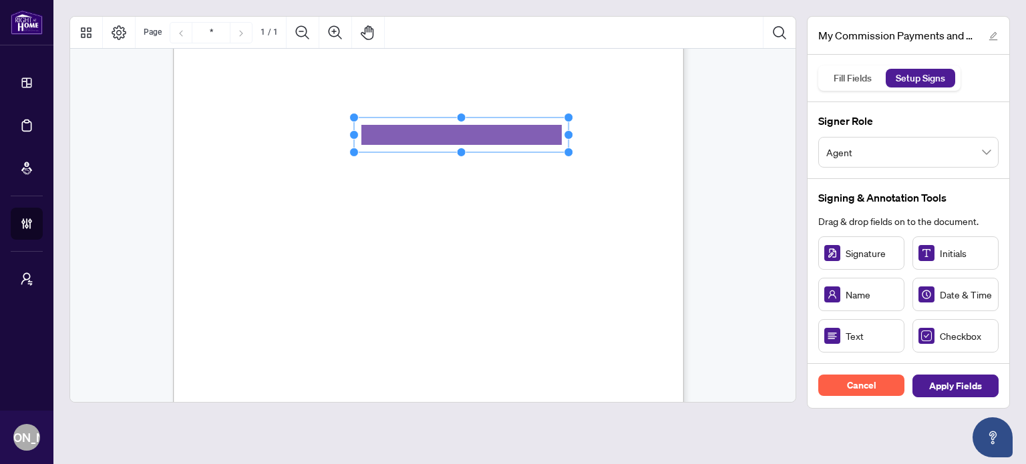
drag, startPoint x: 434, startPoint y: 132, endPoint x: 567, endPoint y: 153, distance: 134.5
click at [511, 153] on icon "Resize, Top Resize, Top, Right Resize, Right Resize, Bottom, Right Resize, Bott…" at bounding box center [461, 135] width 224 height 44
click at [511, 186] on span "for any reason I will immediately notify the Brokerage and provide the updated …" at bounding box center [420, 188] width 375 height 12
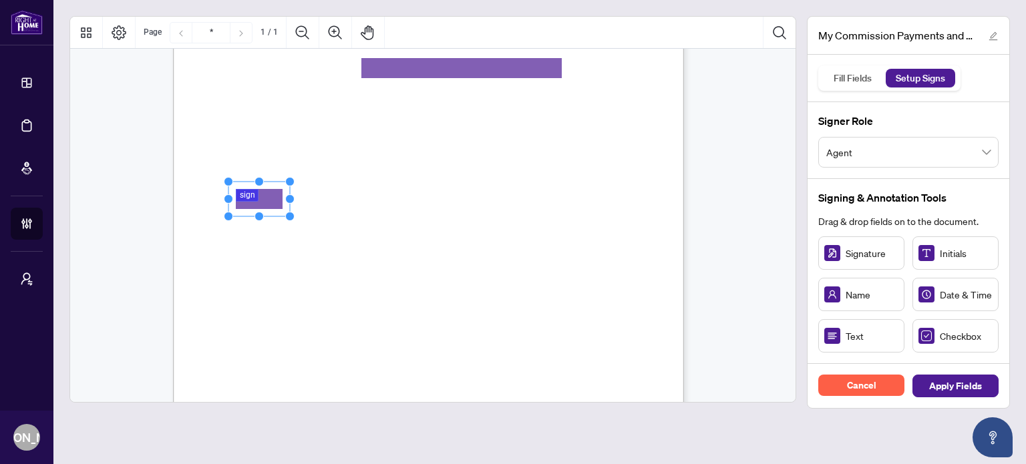
drag, startPoint x: 288, startPoint y: 192, endPoint x: 259, endPoint y: 199, distance: 30.1
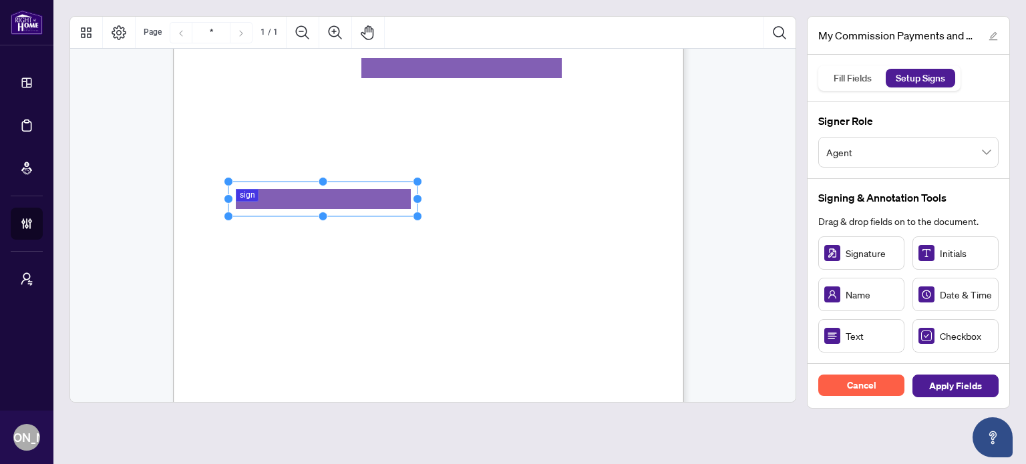
drag, startPoint x: 290, startPoint y: 198, endPoint x: 417, endPoint y: 221, distance: 129.7
click at [417, 221] on div "MY COMMISSION PAYMENTS AND HST REGISTRATION For Right at Home Realty to pay out…" at bounding box center [428, 192] width 511 height 661
click at [447, 261] on div "MY COMMISSION PAYMENTS AND HST REGISTRATION For Right at Home Realty to pay out…" at bounding box center [492, 275] width 638 height 827
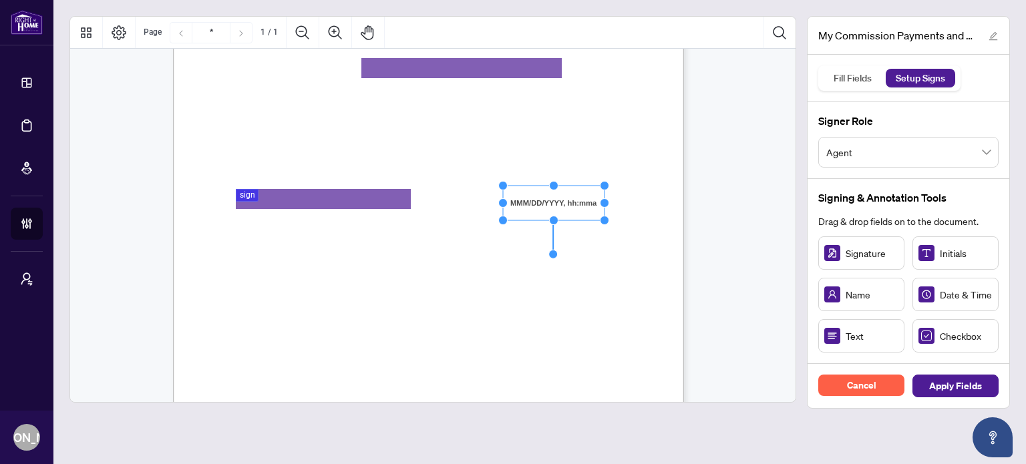
click at [511, 276] on span "Select how you would like to receive your commission payments below." at bounding box center [374, 282] width 280 height 13
click at [396, 254] on span "MY COMMISSION PAYMENTS:" at bounding box center [315, 252] width 162 height 15
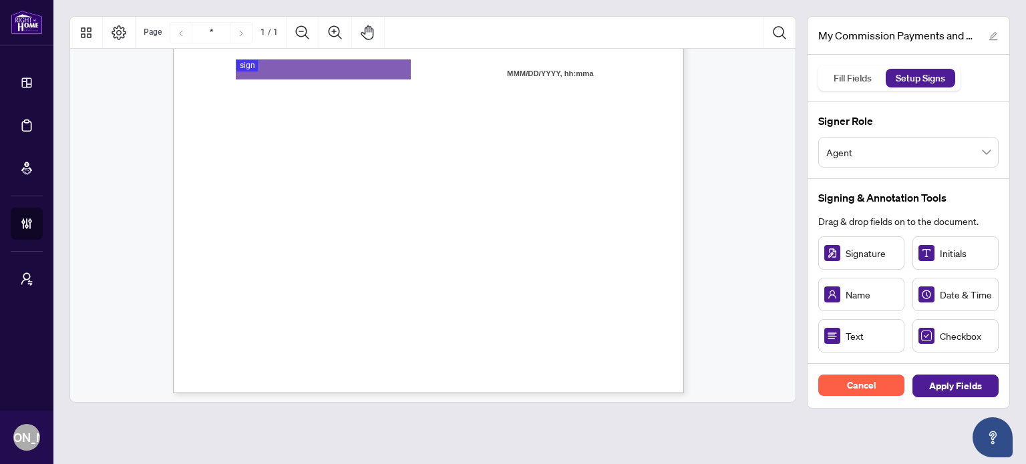
scroll to position [334, 0]
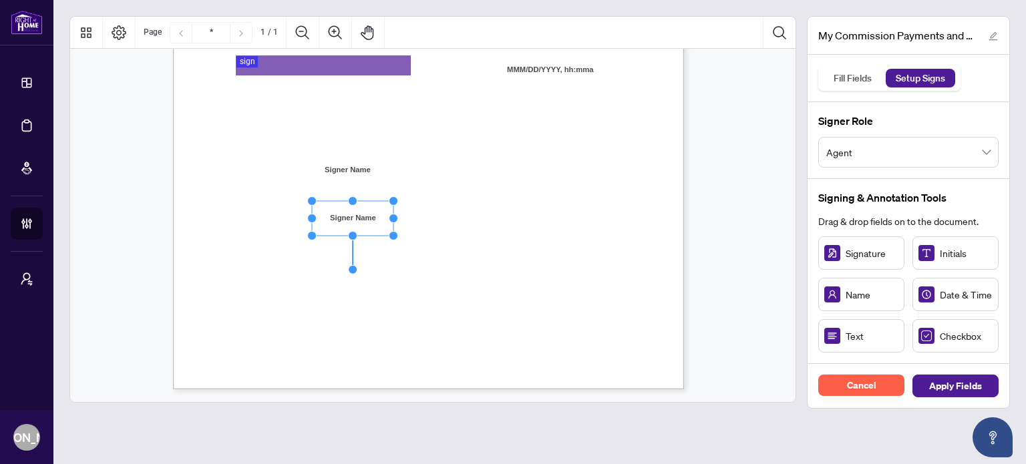
click at [413, 270] on div "MY COMMISSION PAYMENTS AND HST REGISTRATION For Right at Home Realty to pay out…" at bounding box center [492, 141] width 638 height 827
click at [239, 170] on span "☐" at bounding box center [237, 171] width 7 height 11
drag, startPoint x: 235, startPoint y: 157, endPoint x: 238, endPoint y: 166, distance: 9.3
click at [238, 166] on div "MY COMMISSION PAYMENTS AND HST REGISTRATION For Right at Home Realty to pay out…" at bounding box center [428, 58] width 511 height 661
drag, startPoint x: 237, startPoint y: 165, endPoint x: 240, endPoint y: 172, distance: 7.8
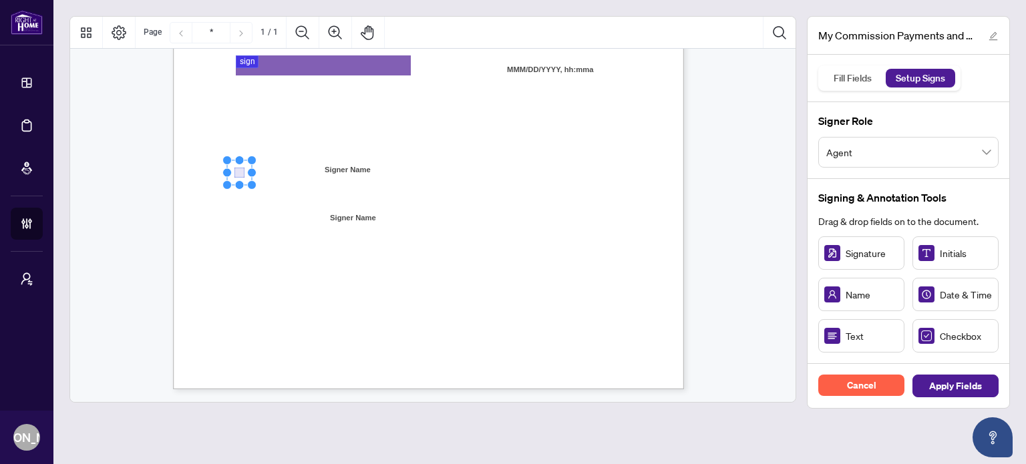
click at [240, 172] on rect "Page 1" at bounding box center [239, 172] width 25 height 25
click at [264, 204] on div "MY COMMISSION PAYMENTS AND HST REGISTRATION For Right at Home Realty to pay out…" at bounding box center [492, 141] width 638 height 827
drag, startPoint x: 253, startPoint y: 210, endPoint x: 239, endPoint y: 216, distance: 15.0
click at [244, 220] on rect "Page 1" at bounding box center [239, 219] width 25 height 25
click at [294, 272] on div "MY COMMISSION PAYMENTS AND HST REGISTRATION For Right at Home Realty to pay out…" at bounding box center [492, 141] width 638 height 827
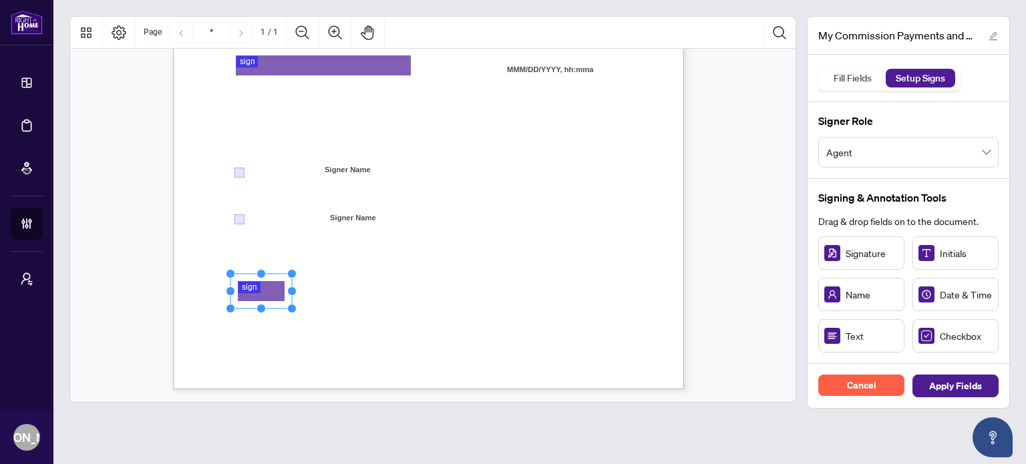
drag, startPoint x: 869, startPoint y: 252, endPoint x: 261, endPoint y: 291, distance: 609.6
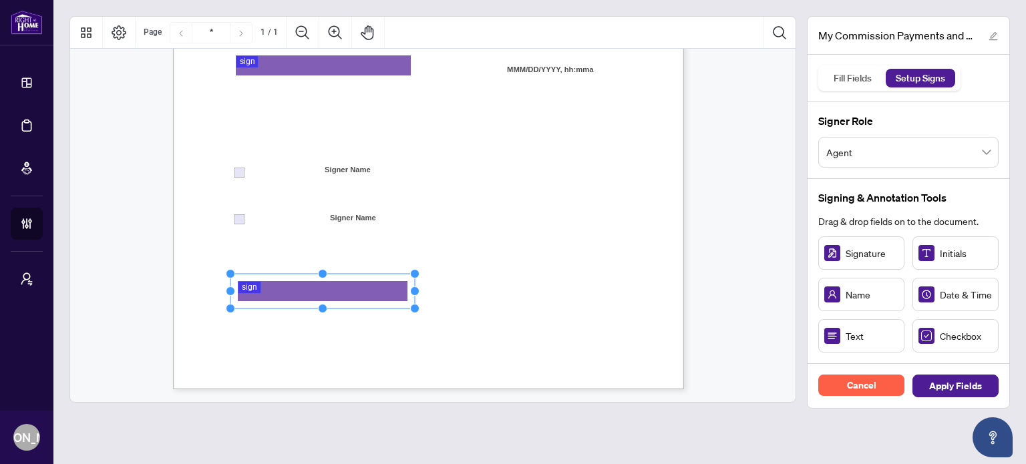
drag, startPoint x: 294, startPoint y: 290, endPoint x: 417, endPoint y: 284, distance: 123.0
click at [417, 284] on div "MY COMMISSION PAYMENTS AND HST REGISTRATION For Right at Home Realty to pay out…" at bounding box center [428, 58] width 511 height 661
click at [455, 393] on div "MY COMMISSION PAYMENTS AND HST REGISTRATION For Right at Home Realty to pay out…" at bounding box center [435, 65] width 524 height 674
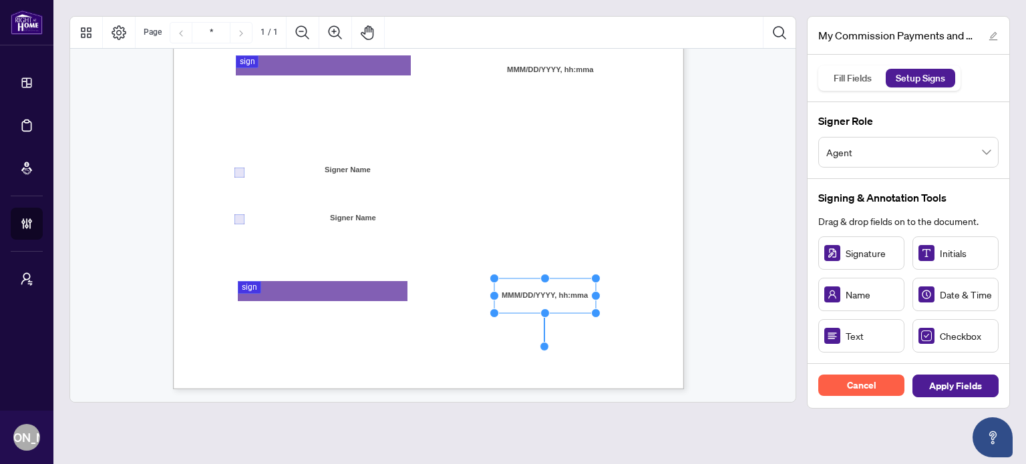
click at [511, 341] on div "MY COMMISSION PAYMENTS AND HST REGISTRATION For Right at Home Realty to pay out…" at bounding box center [492, 141] width 638 height 827
click at [511, 384] on button "Apply Fields" at bounding box center [955, 386] width 86 height 23
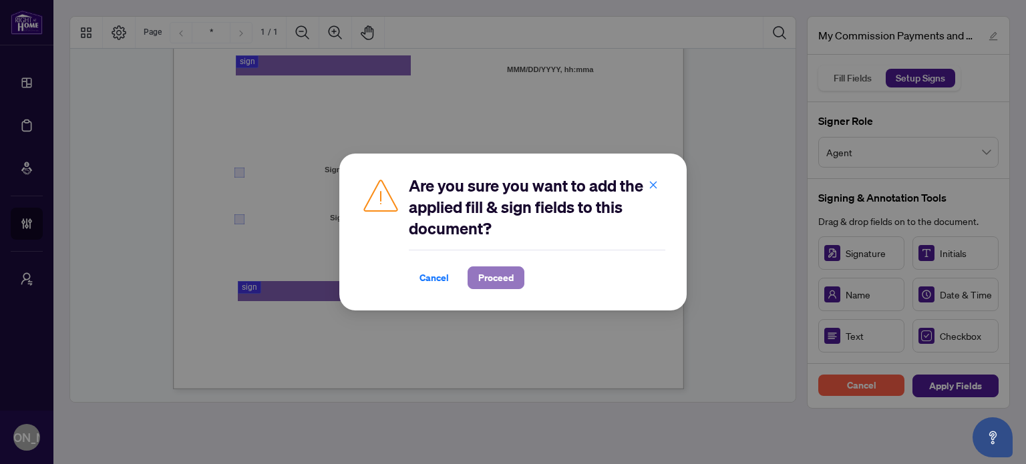
click at [507, 276] on span "Proceed" at bounding box center [495, 277] width 35 height 21
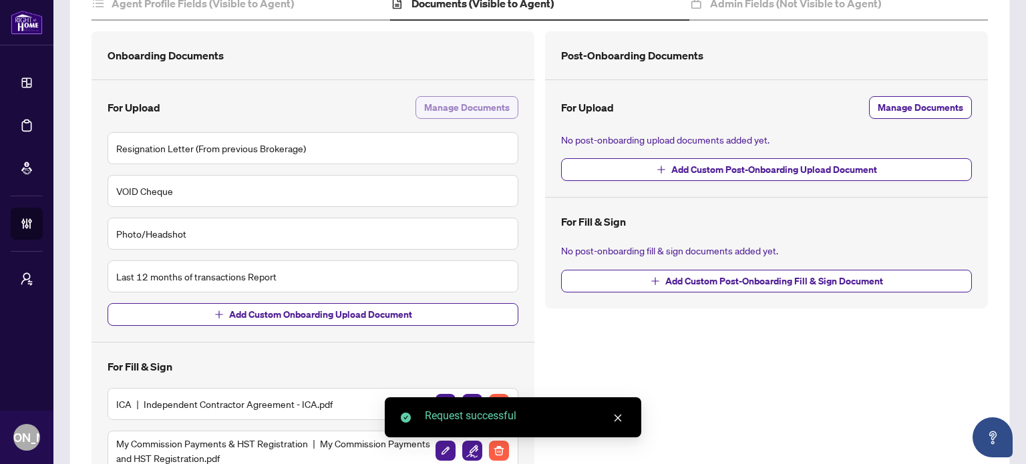
scroll to position [331, 0]
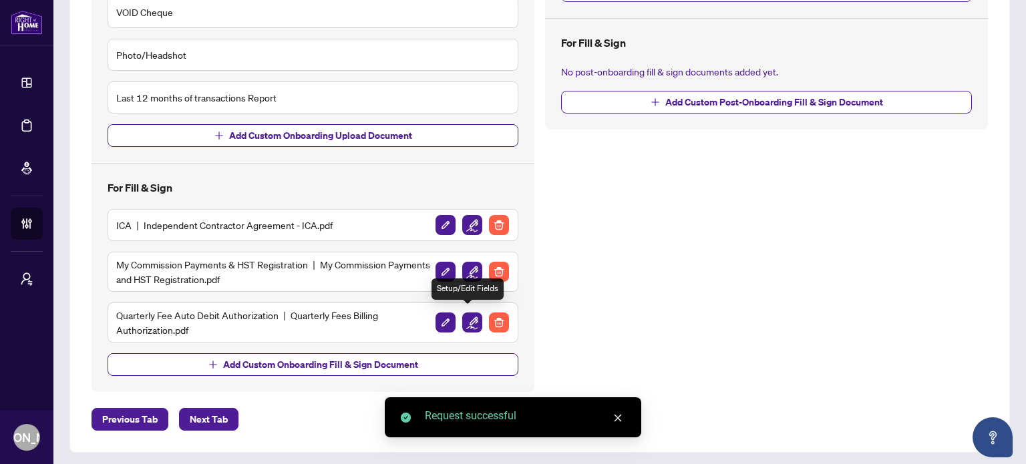
click at [471, 322] on img "button" at bounding box center [472, 323] width 20 height 20
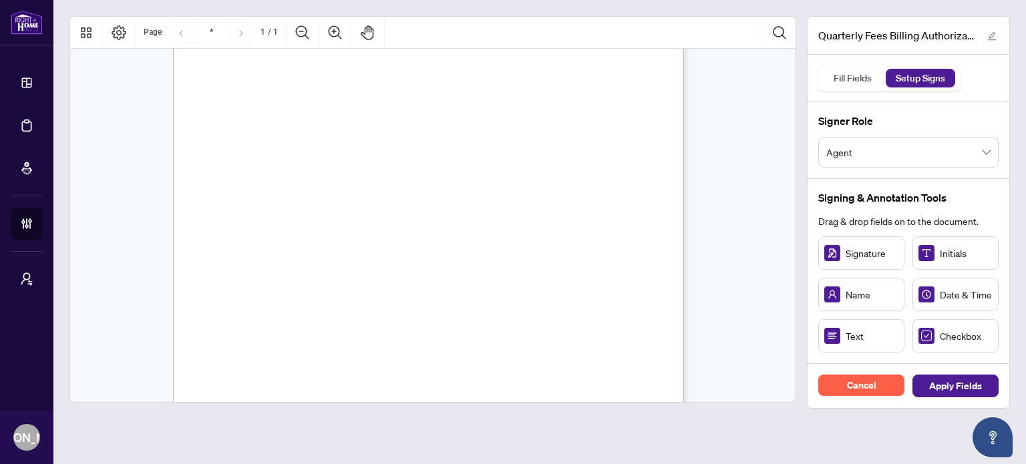
scroll to position [200, 0]
drag, startPoint x: 225, startPoint y: 171, endPoint x: 241, endPoint y: 172, distance: 16.0
click at [242, 176] on rect "Page 1" at bounding box center [237, 170] width 25 height 25
click at [366, 221] on span "We cannot accept VISA Debit or Credit Debit cards." at bounding box center [300, 221] width 132 height 9
drag, startPoint x: 225, startPoint y: 189, endPoint x: 238, endPoint y: 187, distance: 13.5
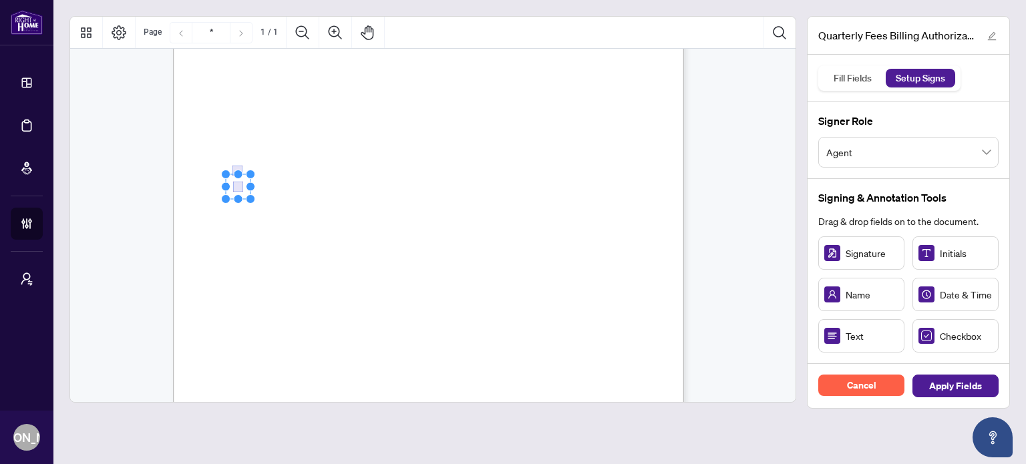
click at [291, 210] on span "Credit Card Details:" at bounding box center [275, 209] width 83 height 12
drag, startPoint x: 929, startPoint y: 339, endPoint x: 296, endPoint y: 242, distance: 639.6
click at [297, 246] on rect "Page 1" at bounding box center [296, 242] width 25 height 25
click at [318, 278] on span "Expiry Date (MM/YYYY):" at bounding box center [276, 283] width 84 height 10
drag, startPoint x: 339, startPoint y: 238, endPoint x: 357, endPoint y: 245, distance: 19.5
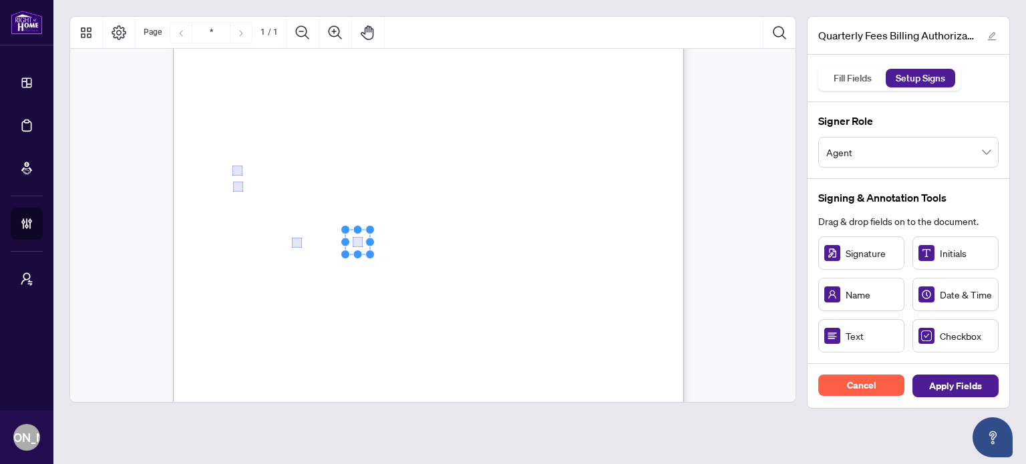
click at [360, 245] on rect "Page 1" at bounding box center [357, 242] width 25 height 25
click at [280, 264] on span "Card Number:" at bounding box center [257, 263] width 46 height 10
drag, startPoint x: 865, startPoint y: 339, endPoint x: 337, endPoint y: 257, distance: 534.4
click at [336, 242] on circle "Resize, Top" at bounding box center [337, 243] width 9 height 9
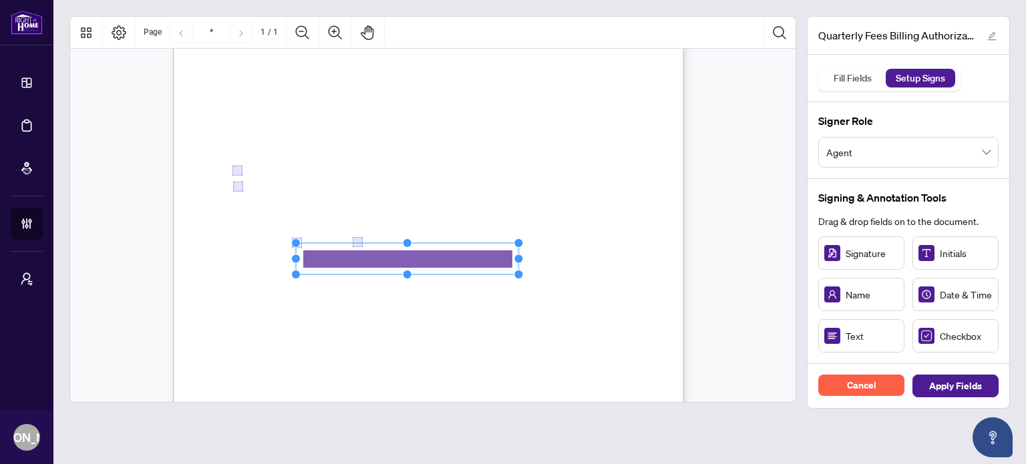
drag, startPoint x: 379, startPoint y: 260, endPoint x: 590, endPoint y: 263, distance: 211.0
click at [511, 263] on div "Right at Home Realty, Brokerage Quarterly Fees Billing Authorization Quarterly …" at bounding box center [428, 192] width 511 height 661
click at [414, 314] on div "Right at Home Realty, Brokerage Quarterly Fees Billing Authorization Quarterly …" at bounding box center [492, 275] width 638 height 827
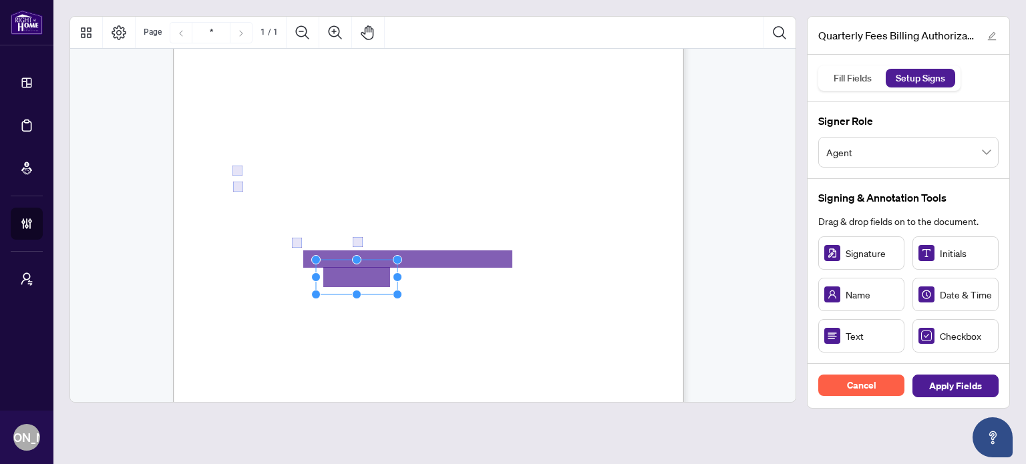
drag, startPoint x: 366, startPoint y: 288, endPoint x: 358, endPoint y: 277, distance: 13.9
click at [356, 263] on circle "Resize, Top" at bounding box center [356, 261] width 9 height 9
drag, startPoint x: 363, startPoint y: 277, endPoint x: 375, endPoint y: 277, distance: 12.0
click at [375, 277] on rect "Page 1" at bounding box center [371, 278] width 81 height 33
click at [489, 335] on span "in a variable amount of $X" at bounding box center [464, 340] width 98 height 11
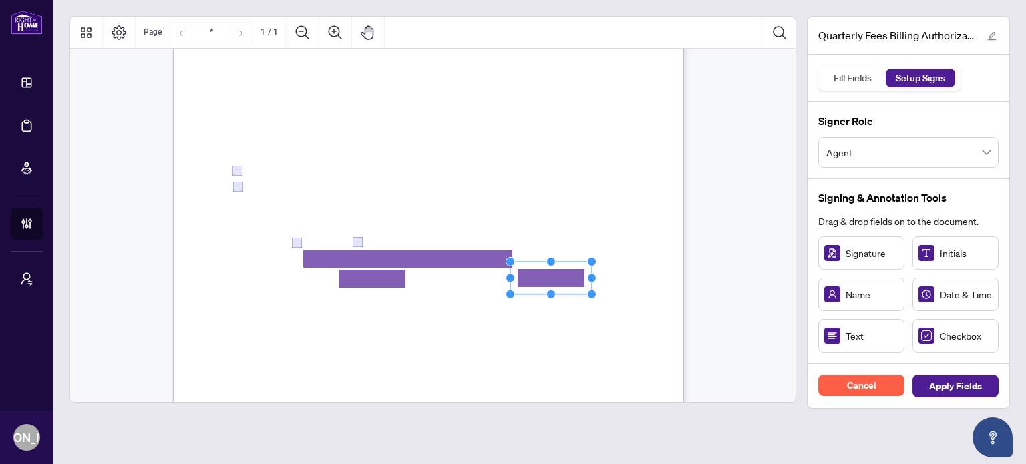
click at [511, 264] on circle "Resize, Top" at bounding box center [551, 261] width 9 height 9
click at [511, 214] on div "Right at Home Realty, Brokerage Quarterly Fees Billing Authorization Quarterly …" at bounding box center [492, 275] width 638 height 827
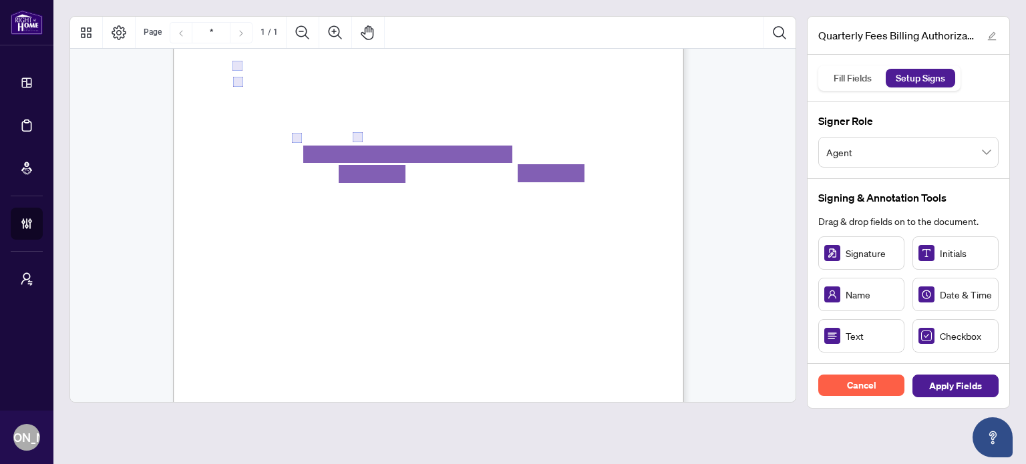
scroll to position [334, 0]
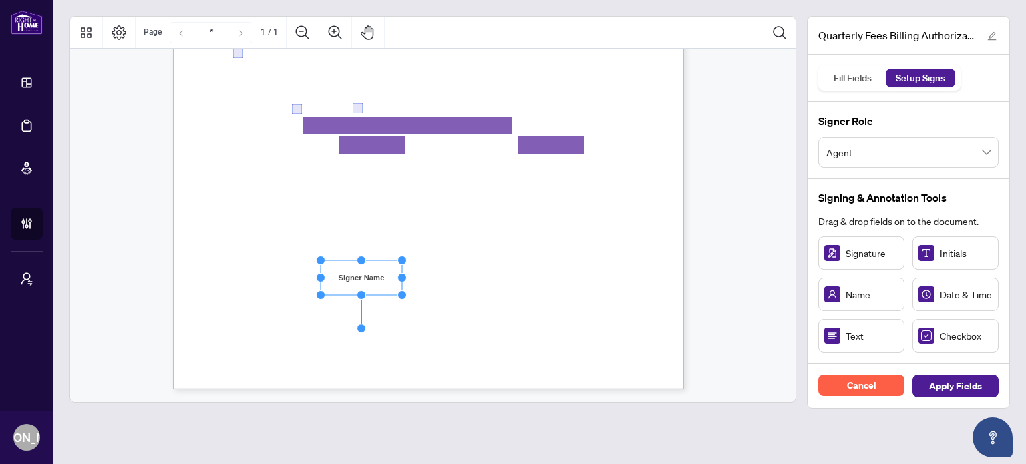
drag, startPoint x: 391, startPoint y: 293, endPoint x: 400, endPoint y: 294, distance: 9.4
click at [392, 294] on rect "Page 1" at bounding box center [361, 277] width 81 height 35
click at [465, 306] on span ":" at bounding box center [464, 309] width 2 height 9
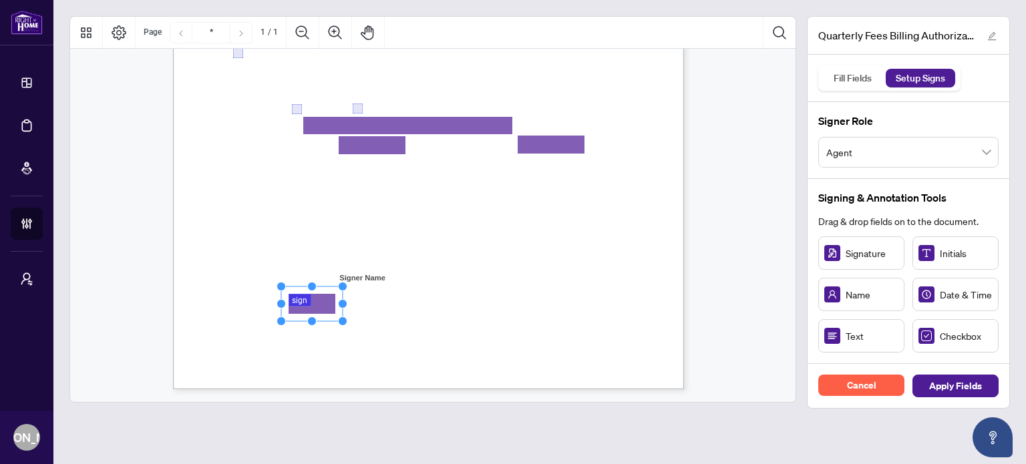
drag, startPoint x: 321, startPoint y: 296, endPoint x: 313, endPoint y: 304, distance: 10.4
drag, startPoint x: 344, startPoint y: 301, endPoint x: 430, endPoint y: 301, distance: 86.1
click at [430, 301] on circle "Resize, Right" at bounding box center [428, 304] width 9 height 9
click at [467, 349] on div "Right at Home Realty, Brokerage Quarterly Fees Billing Authorization Quarterly …" at bounding box center [492, 141] width 638 height 827
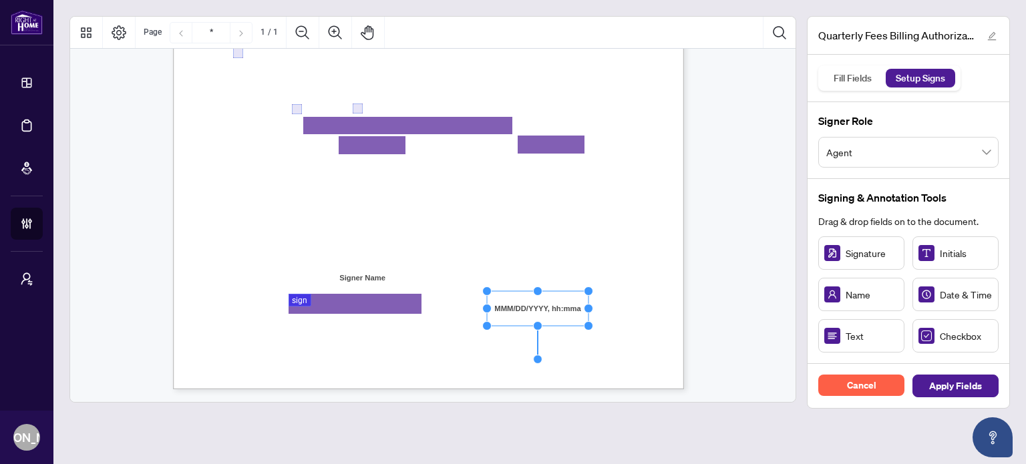
click at [511, 352] on span "Right at Home Realty, Brokerage" at bounding box center [555, 353] width 116 height 11
click at [511, 375] on span "Apply Fields" at bounding box center [955, 386] width 86 height 23
click at [511, 385] on span "Apply Fields" at bounding box center [955, 385] width 53 height 21
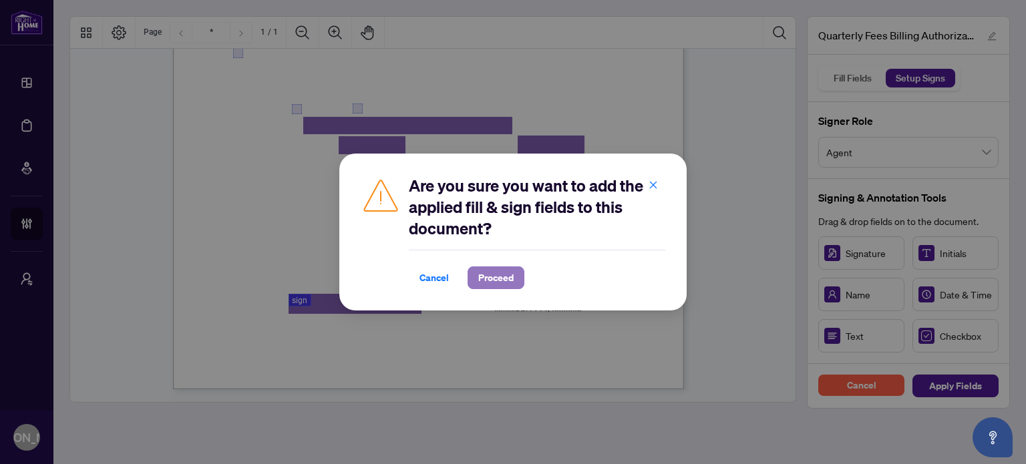
click at [491, 272] on span "Proceed" at bounding box center [495, 277] width 35 height 21
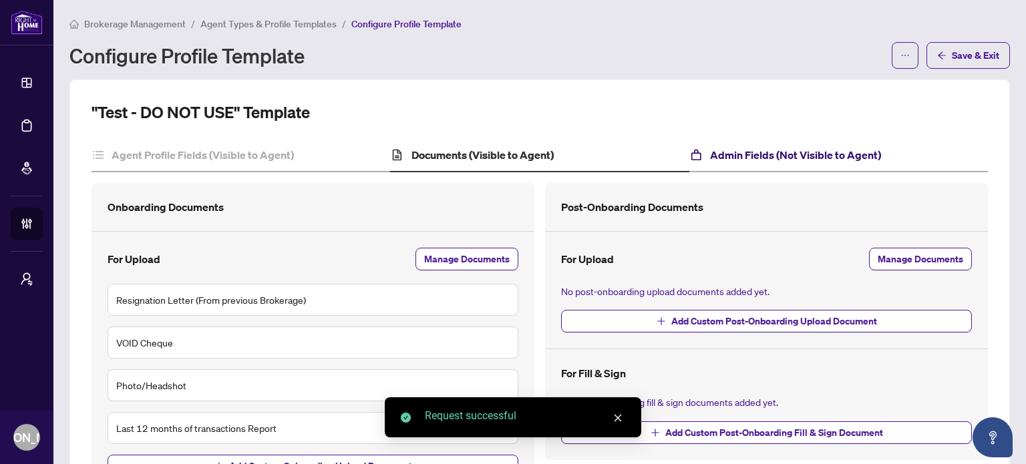
click at [511, 154] on h4 "Admin Fields (Not Visible to Agent)" at bounding box center [795, 155] width 171 height 16
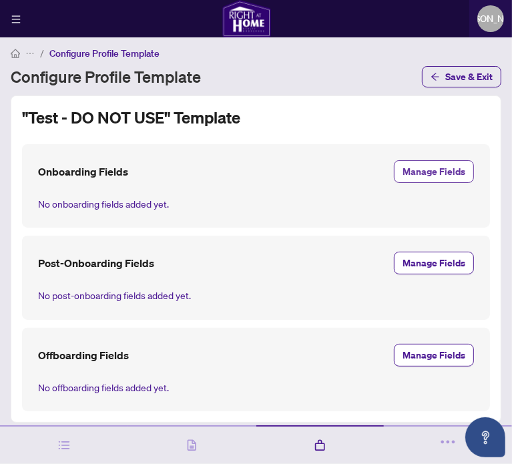
click at [423, 171] on span "Manage Fields" at bounding box center [434, 171] width 63 height 21
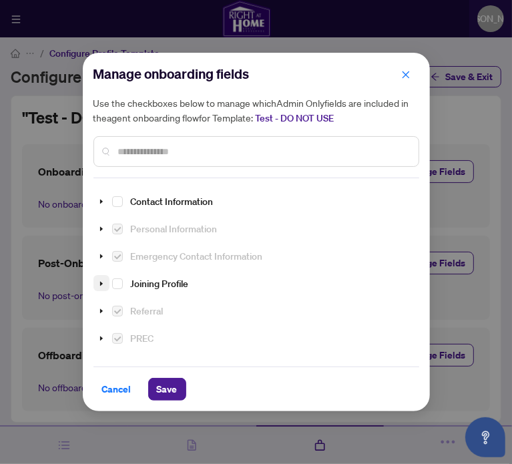
click at [99, 282] on icon "caret-down" at bounding box center [101, 283] width 7 height 7
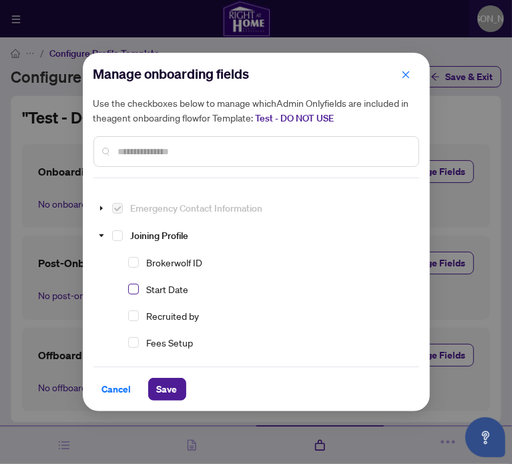
scroll to position [67, 0]
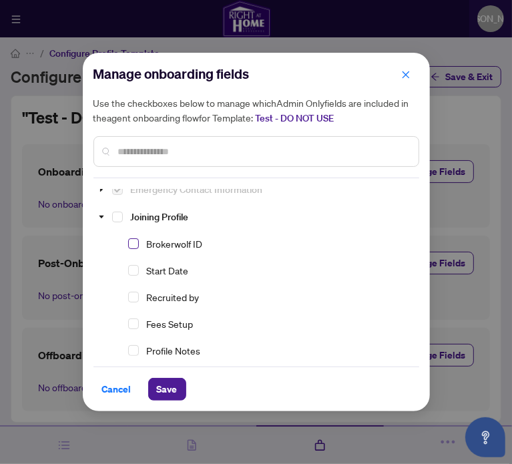
click at [134, 238] on span "Select Brokerwolf ID" at bounding box center [133, 243] width 11 height 11
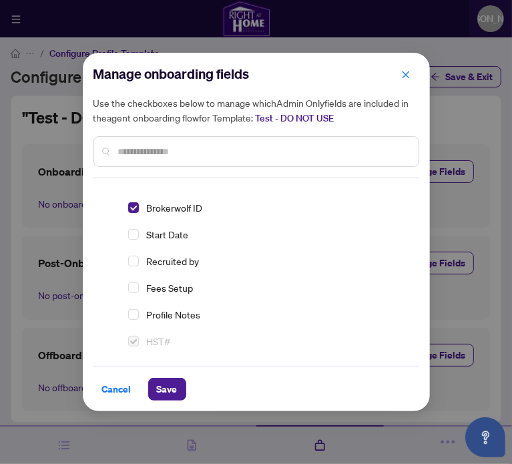
scroll to position [134, 0]
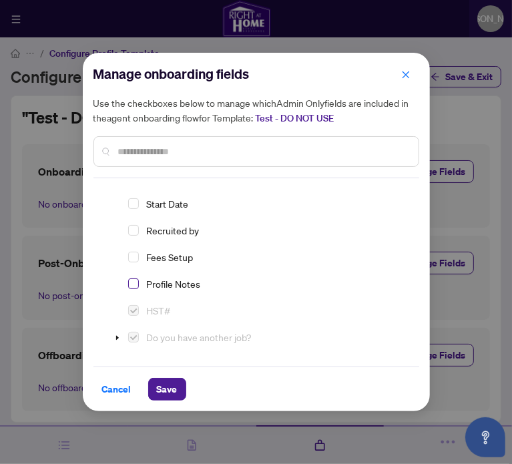
click at [133, 280] on span "Select Profile Notes" at bounding box center [133, 283] width 11 height 11
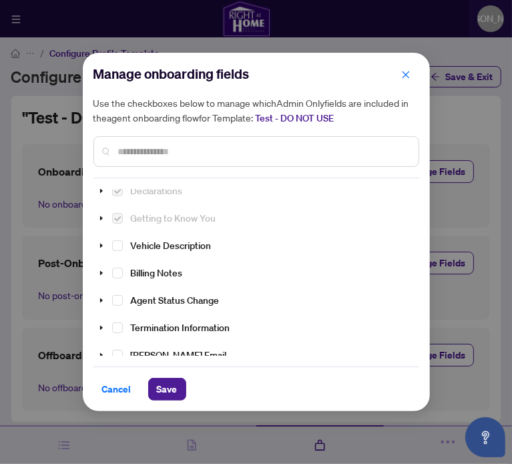
scroll to position [570, 0]
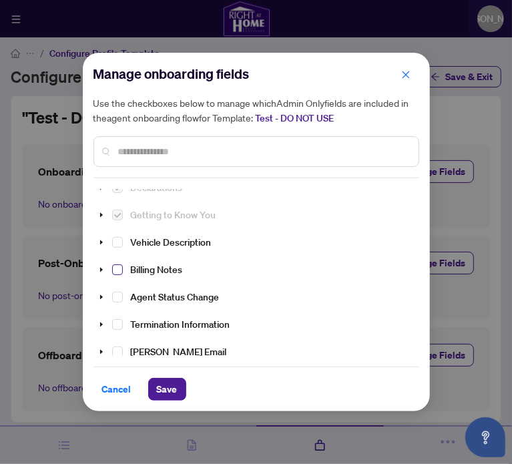
click at [120, 264] on span "Select Billing Notes" at bounding box center [117, 269] width 11 height 11
click at [170, 385] on span "Save" at bounding box center [167, 389] width 21 height 21
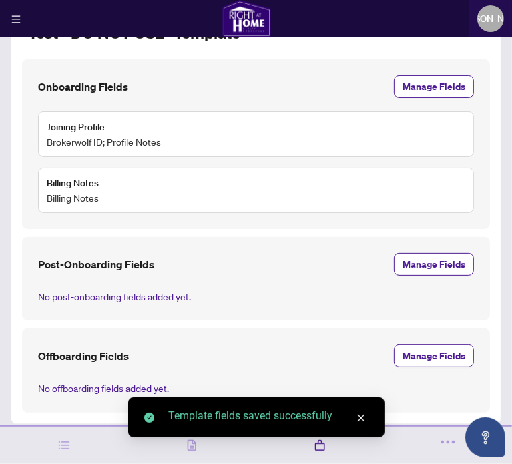
scroll to position [85, 0]
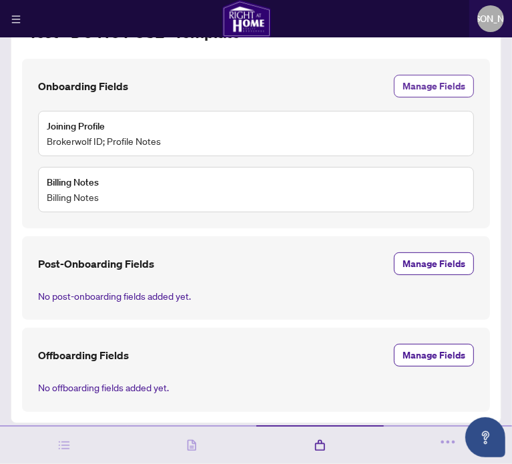
click at [422, 91] on span "Manage Fields" at bounding box center [434, 85] width 63 height 21
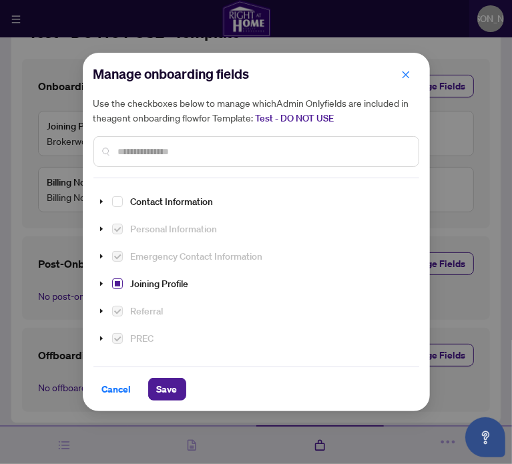
click at [118, 278] on span "Select Joining Profile" at bounding box center [117, 283] width 11 height 11
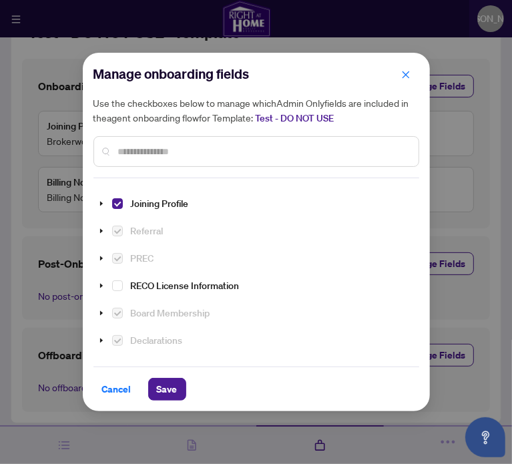
scroll to position [0, 0]
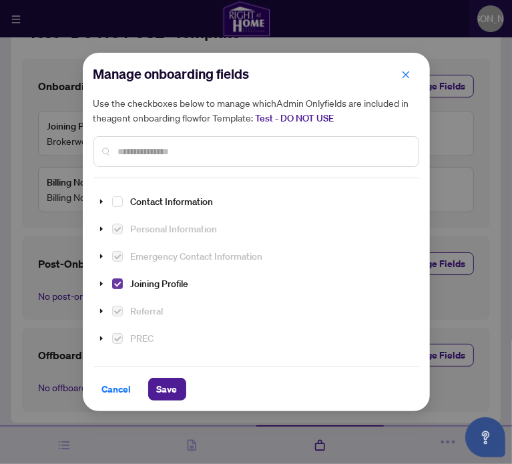
click at [118, 278] on span "Select Joining Profile" at bounding box center [117, 283] width 11 height 11
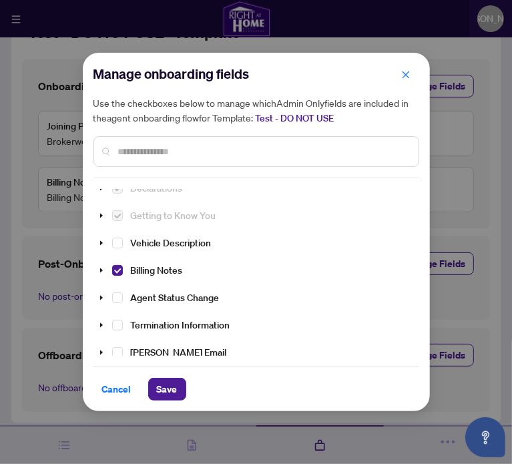
scroll to position [233, 0]
click at [114, 264] on span "Select Billing Notes" at bounding box center [117, 269] width 11 height 11
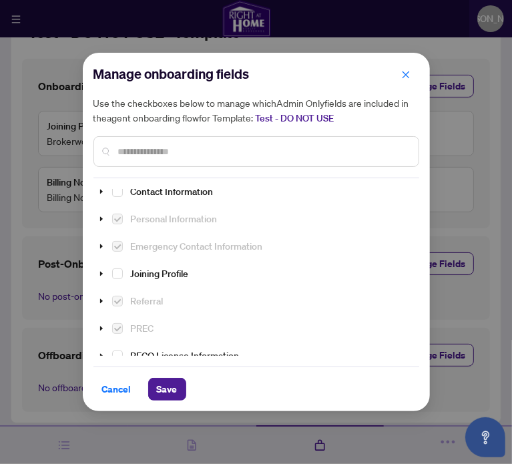
scroll to position [0, 0]
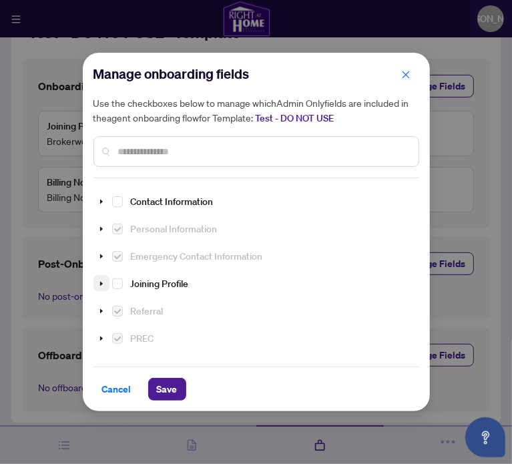
click at [102, 280] on icon "caret-down" at bounding box center [101, 283] width 7 height 7
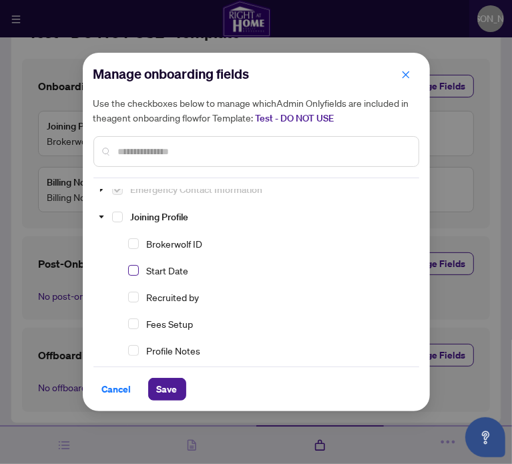
click at [136, 269] on span "Select Start Date" at bounding box center [133, 270] width 11 height 11
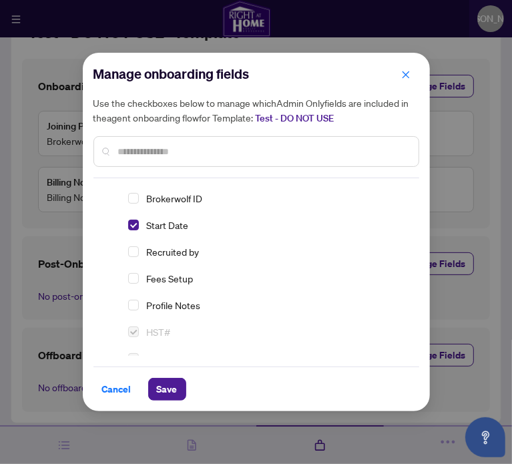
scroll to position [134, 0]
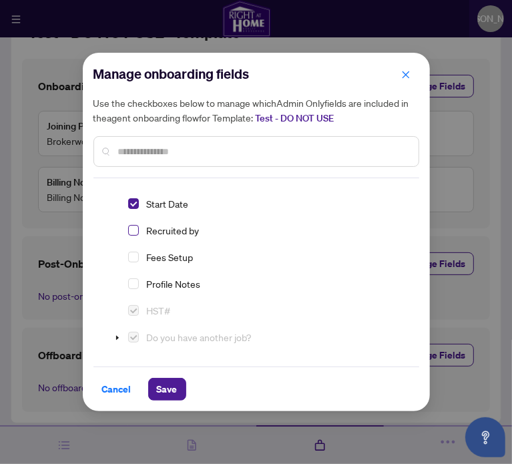
click at [134, 228] on span "Select Recruited by" at bounding box center [133, 230] width 11 height 11
click at [170, 381] on span "Save" at bounding box center [167, 389] width 21 height 21
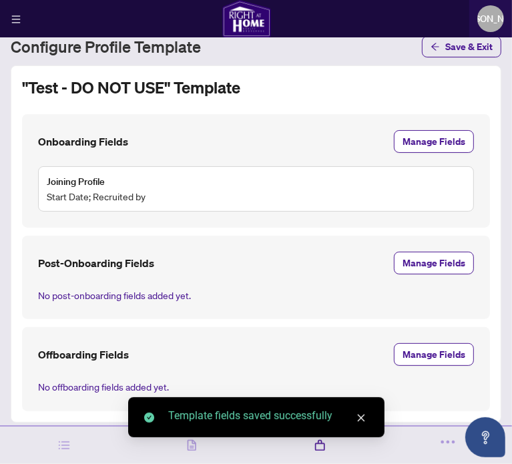
scroll to position [30, 0]
click at [414, 268] on span "Manage Fields" at bounding box center [434, 262] width 63 height 21
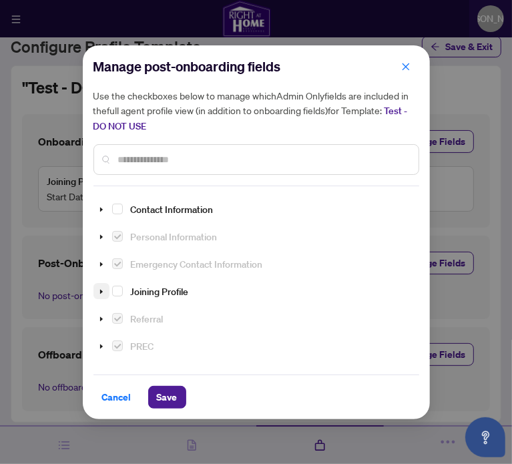
click at [103, 288] on icon "caret-down" at bounding box center [101, 291] width 7 height 7
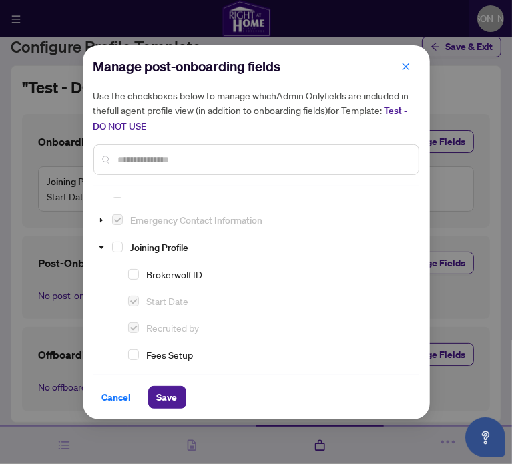
scroll to position [67, 0]
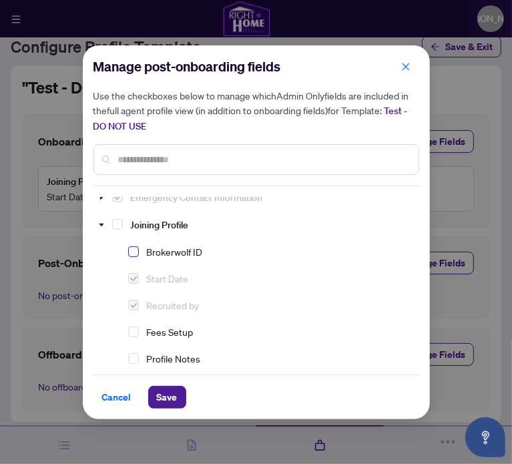
click at [136, 250] on span "Select Brokerwolf ID" at bounding box center [133, 251] width 11 height 11
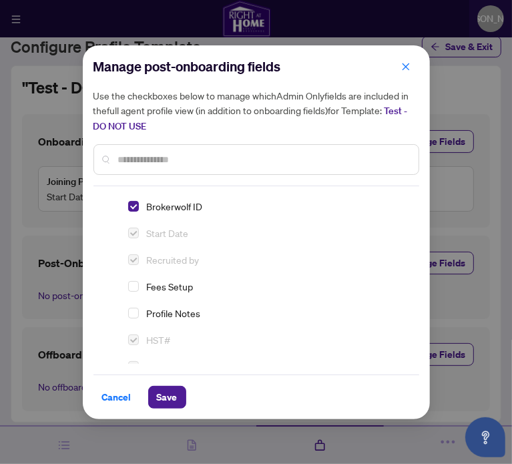
scroll to position [134, 0]
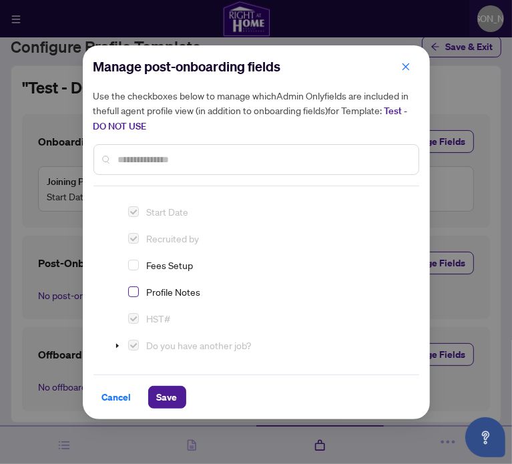
click at [136, 290] on span "Select Profile Notes" at bounding box center [133, 291] width 11 height 11
click at [164, 387] on span "Save" at bounding box center [167, 397] width 21 height 21
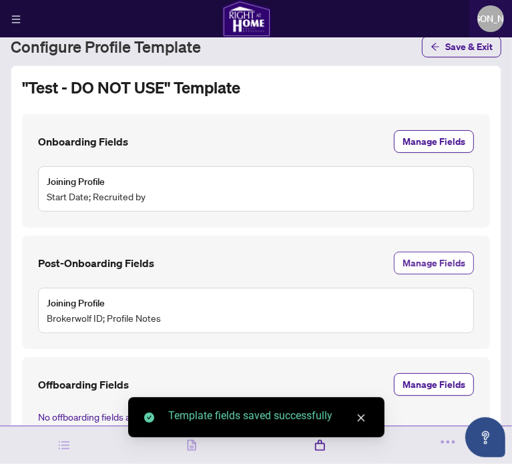
click at [407, 255] on span "Manage Fields" at bounding box center [434, 262] width 63 height 21
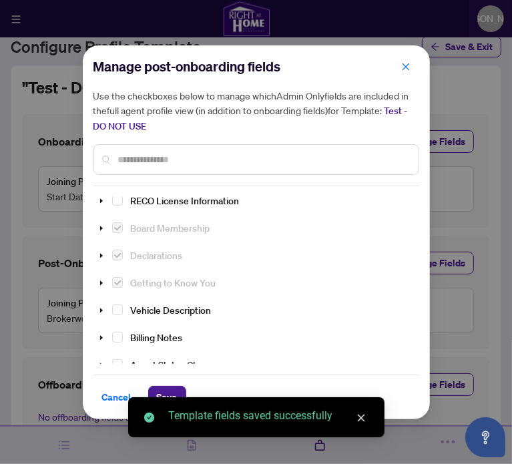
scroll to position [233, 0]
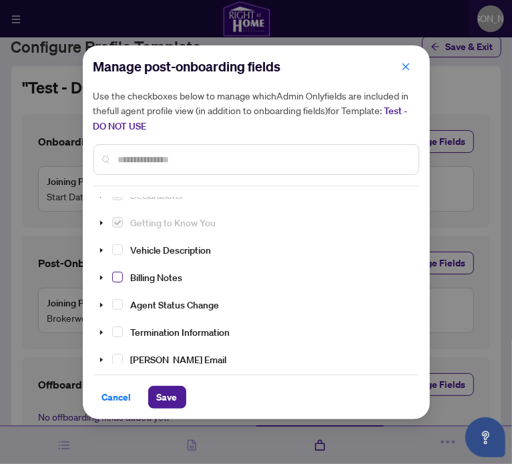
click at [116, 272] on span "Select Billing Notes" at bounding box center [117, 277] width 11 height 11
click at [161, 387] on span "Save" at bounding box center [167, 397] width 21 height 21
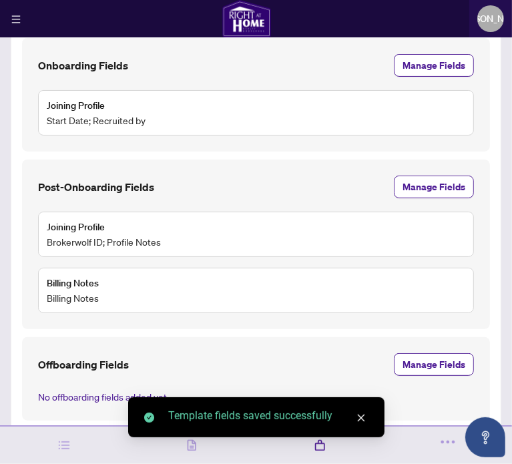
scroll to position [116, 0]
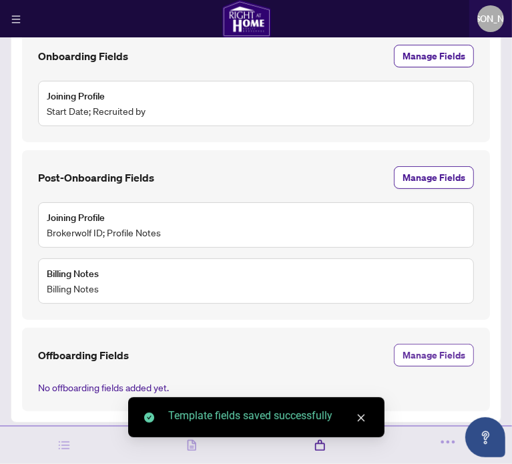
click at [429, 355] on span "Manage Fields" at bounding box center [434, 355] width 63 height 21
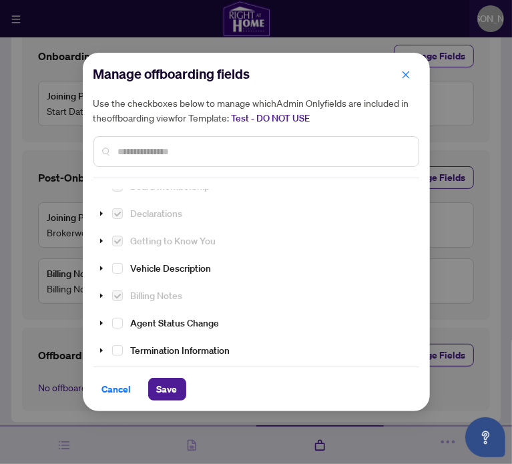
scroll to position [233, 0]
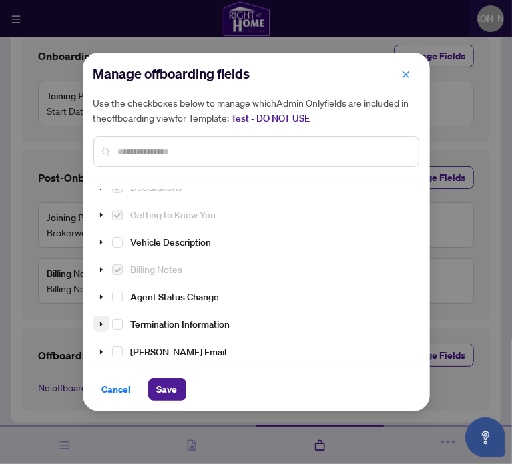
click at [101, 321] on icon "caret-down" at bounding box center [101, 324] width 7 height 7
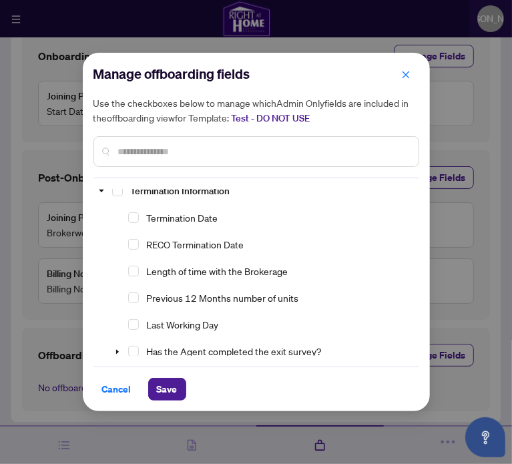
scroll to position [300, 0]
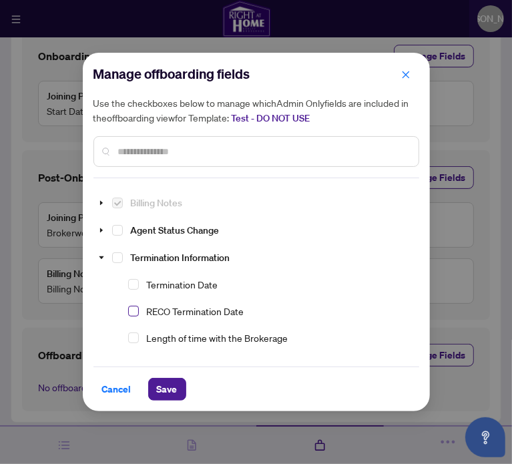
click at [135, 306] on span "Select RECO Termination Date" at bounding box center [133, 311] width 11 height 11
click at [134, 333] on span "Select Length of time with the Brokerage" at bounding box center [133, 338] width 11 height 11
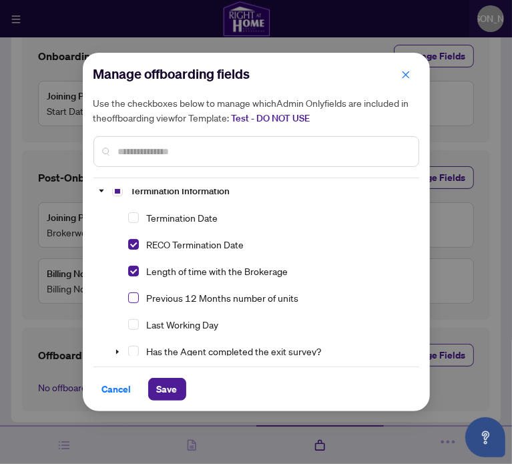
click at [134, 292] on span "Select Previous 12 Months number of units" at bounding box center [133, 297] width 11 height 11
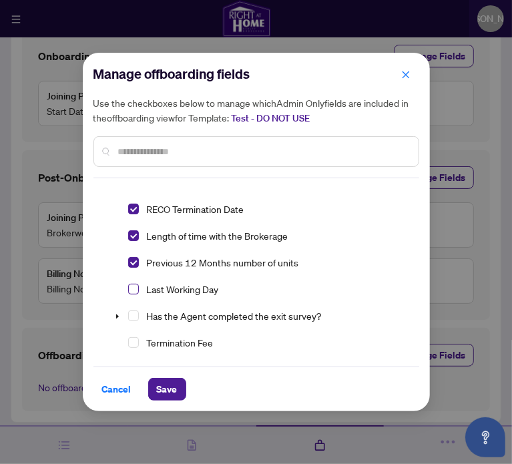
scroll to position [433, 0]
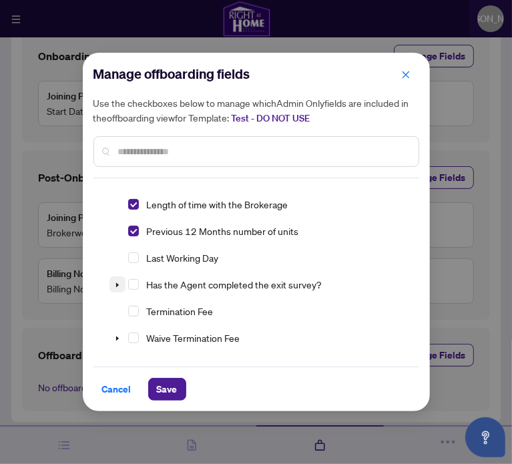
click at [120, 282] on icon "caret-down" at bounding box center [117, 285] width 7 height 7
click at [136, 279] on span "Select Has the Agent completed the exit survey?" at bounding box center [133, 284] width 11 height 11
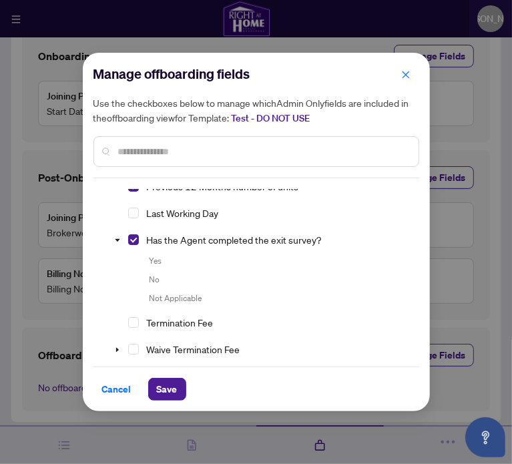
scroll to position [500, 0]
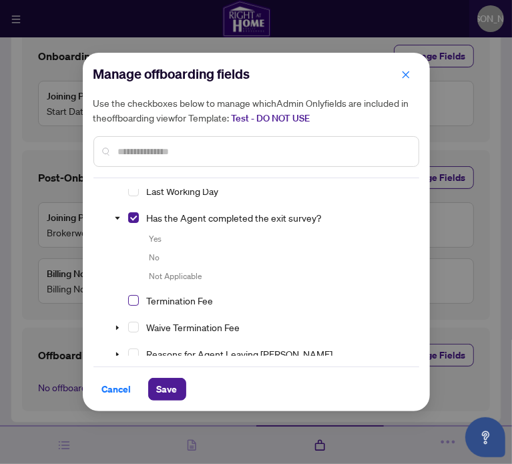
click at [134, 295] on span "Select Termination Fee" at bounding box center [133, 300] width 11 height 11
click at [136, 322] on span "Select Waive Termination Fee" at bounding box center [133, 327] width 11 height 11
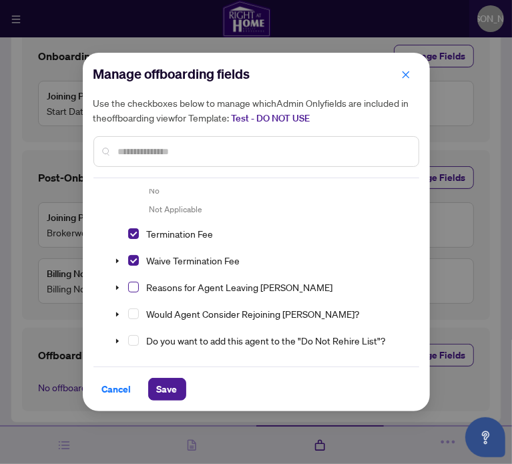
click at [134, 282] on span "Select Reasons for Agent Leaving RAHR" at bounding box center [133, 287] width 11 height 11
click at [136, 308] on span "Select Would Agent Consider Rejoining RAHR?" at bounding box center [133, 313] width 11 height 11
click at [134, 335] on span at bounding box center [133, 340] width 11 height 11
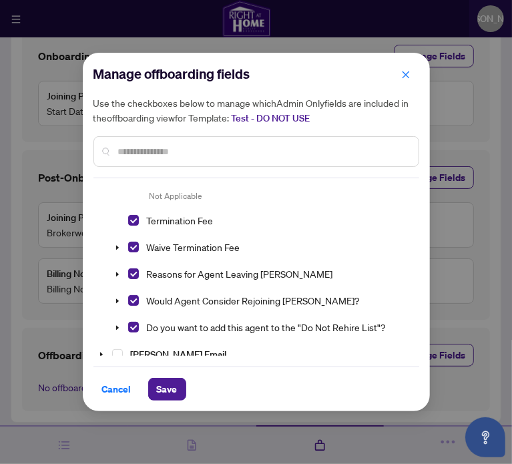
scroll to position [583, 0]
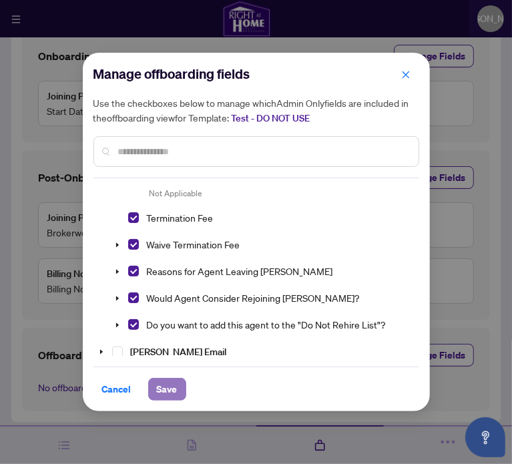
click at [171, 387] on span "Save" at bounding box center [167, 389] width 21 height 21
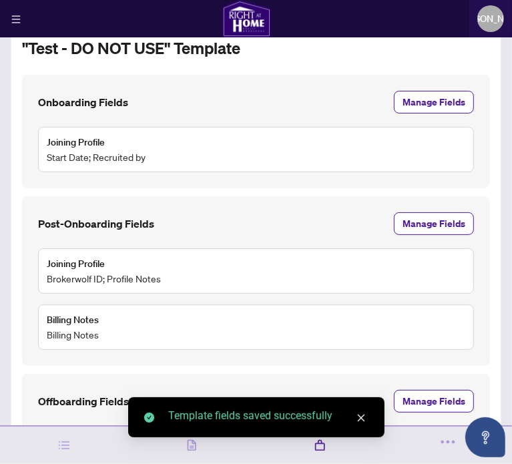
scroll to position [0, 0]
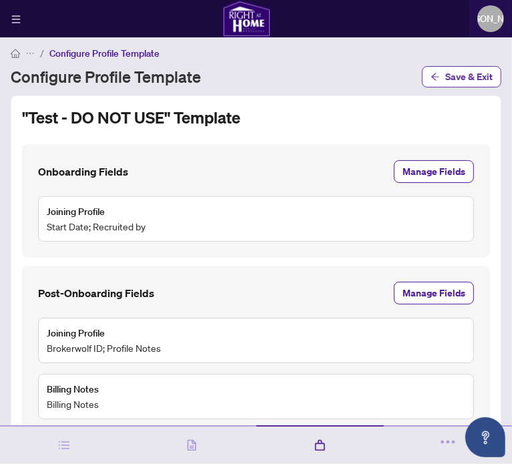
click at [445, 77] on span "Save & Exit" at bounding box center [468, 76] width 47 height 21
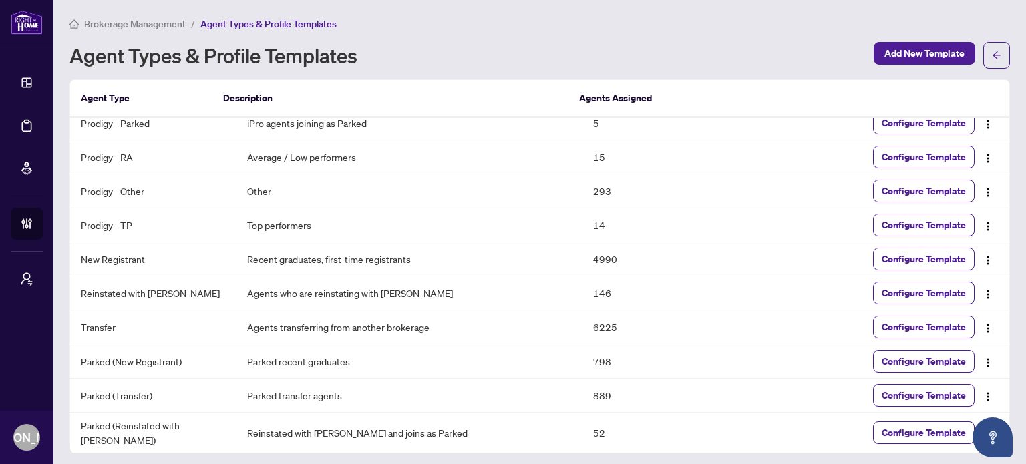
scroll to position [41, 0]
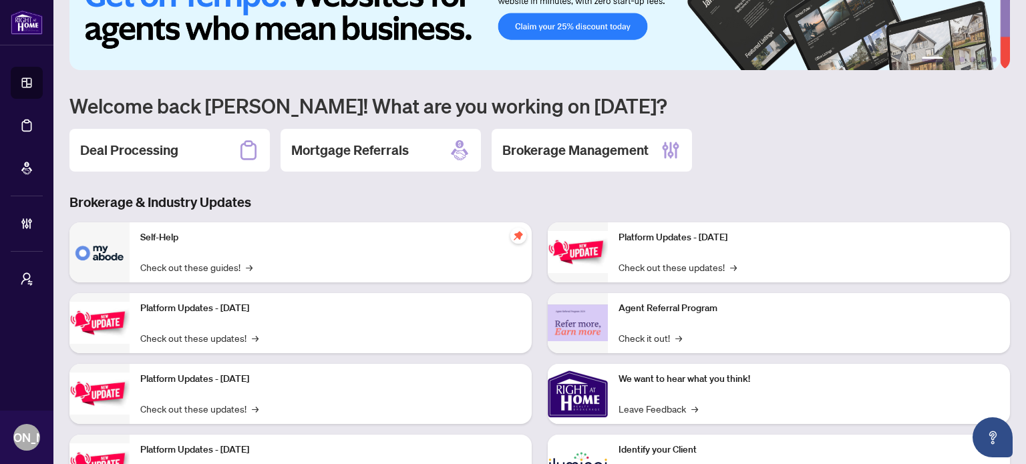
scroll to position [112, 0]
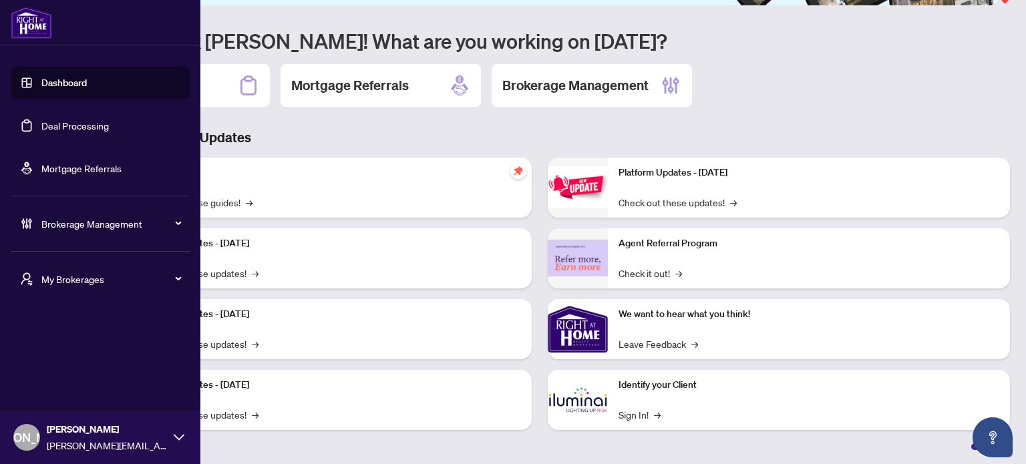
click at [29, 446] on span "[PERSON_NAME]" at bounding box center [27, 437] width 94 height 19
click at [66, 378] on span "Logout" at bounding box center [54, 385] width 30 height 21
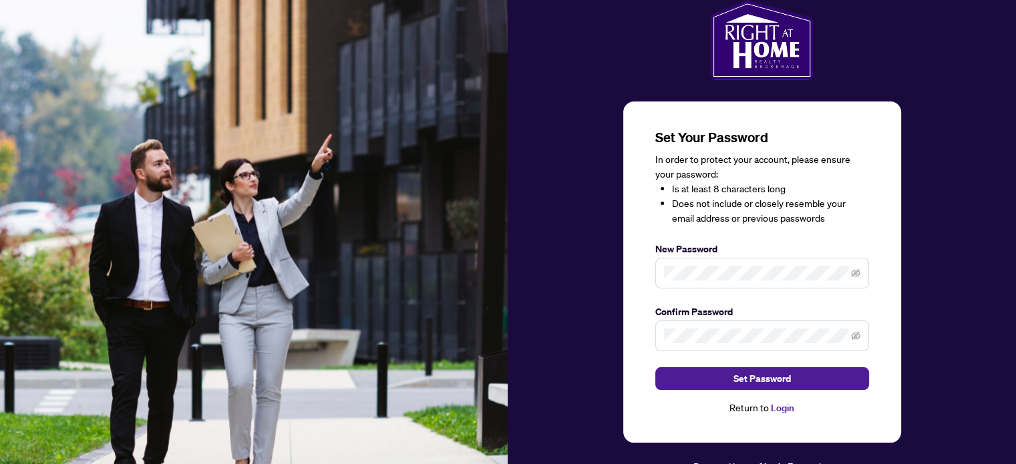
click at [678, 262] on span at bounding box center [762, 273] width 214 height 31
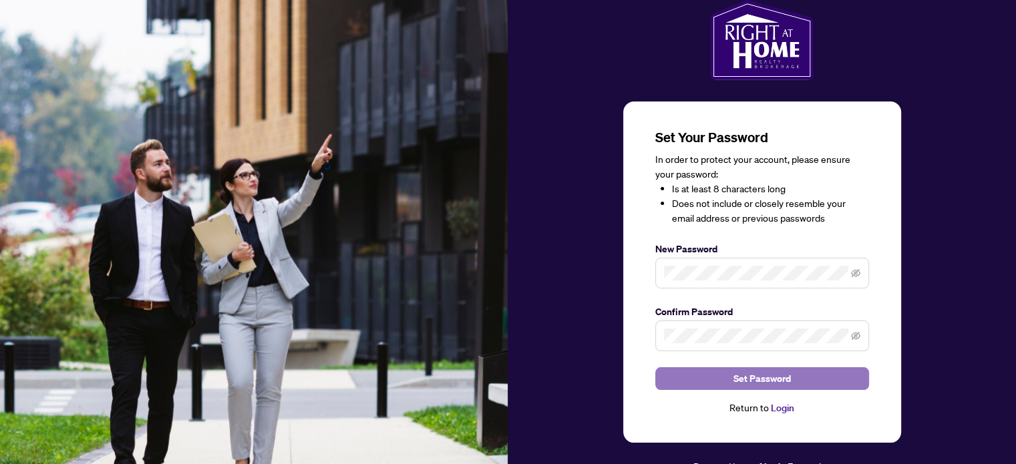
click at [737, 373] on span "Set Password" at bounding box center [761, 378] width 57 height 21
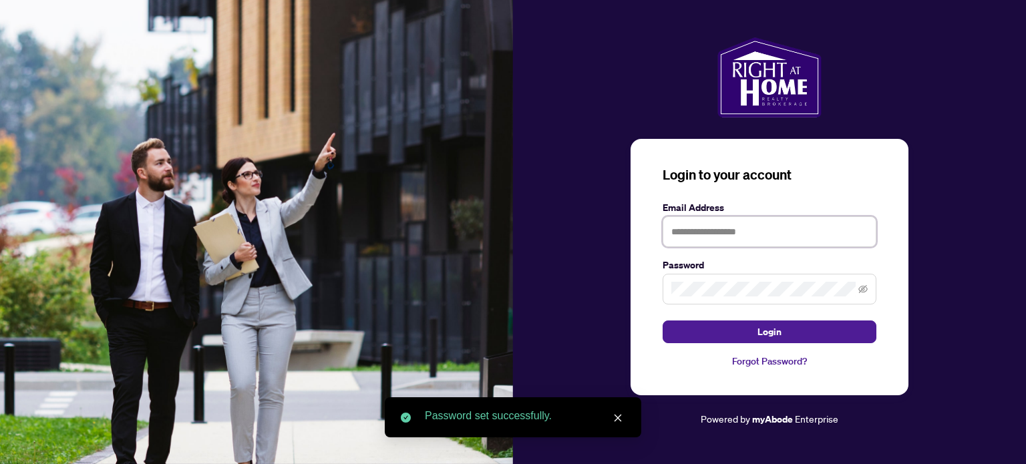
click at [767, 235] on input "text" at bounding box center [769, 231] width 214 height 31
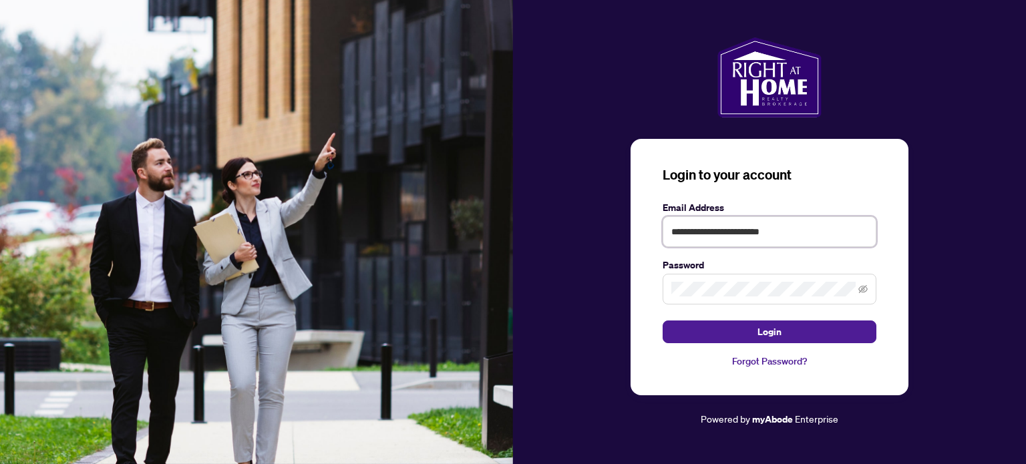
type input "**********"
click at [662, 321] on button "Login" at bounding box center [769, 332] width 214 height 23
